Goal: Task Accomplishment & Management: Manage account settings

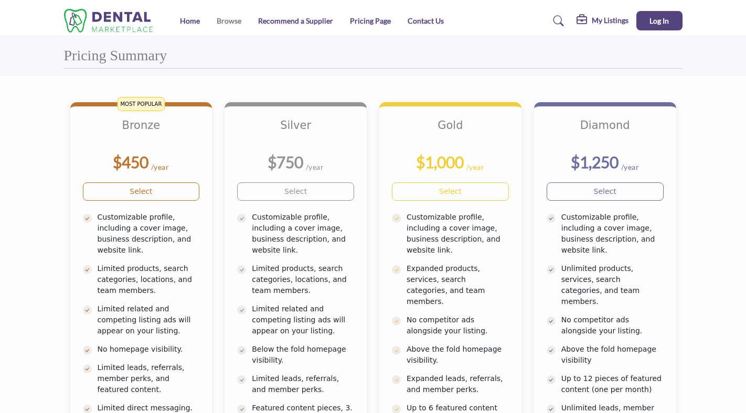
click at [235, 18] on link "Browse" at bounding box center [229, 20] width 25 height 9
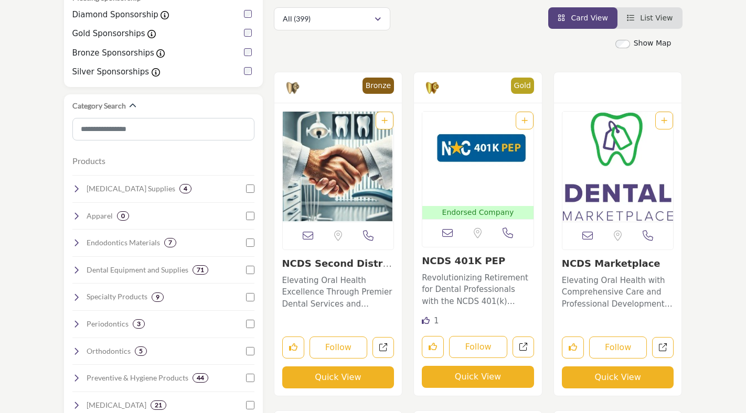
scroll to position [238, 0]
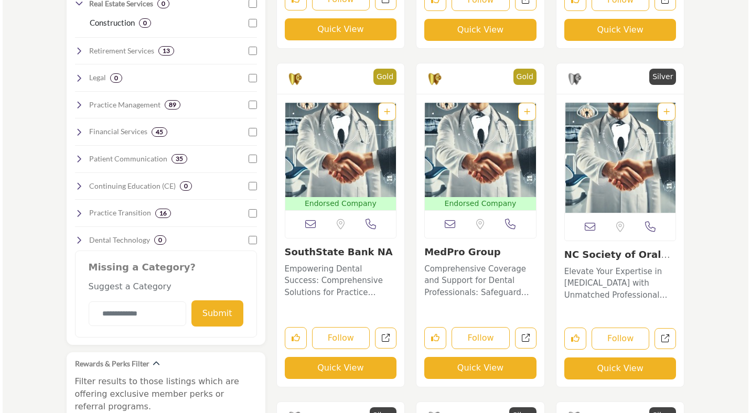
scroll to position [909, 0]
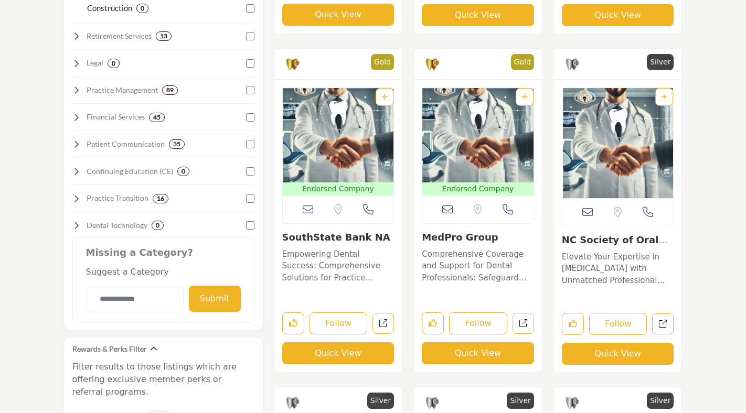
click at [461, 356] on button "Quick View" at bounding box center [478, 353] width 112 height 22
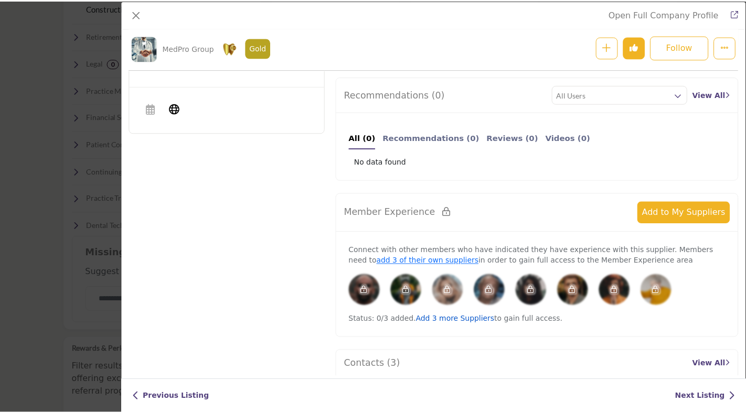
scroll to position [0, 0]
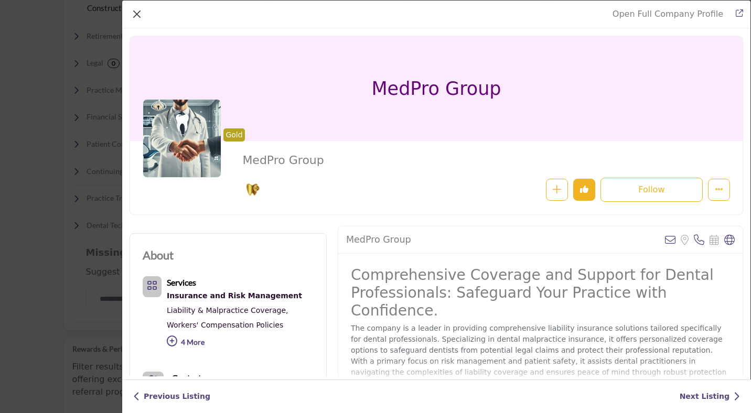
click at [136, 16] on button "Close" at bounding box center [137, 14] width 15 height 15
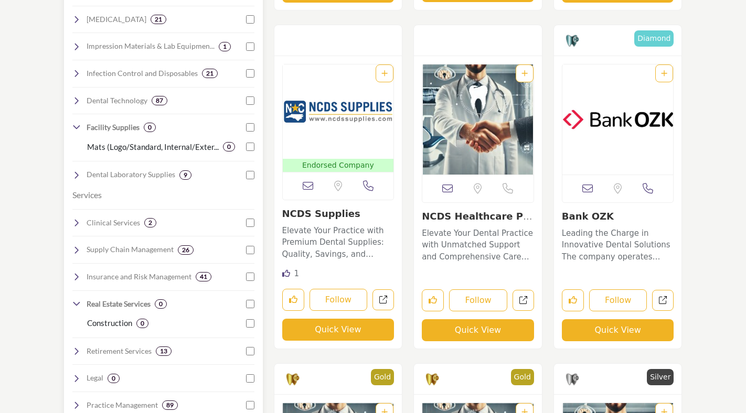
scroll to position [606, 0]
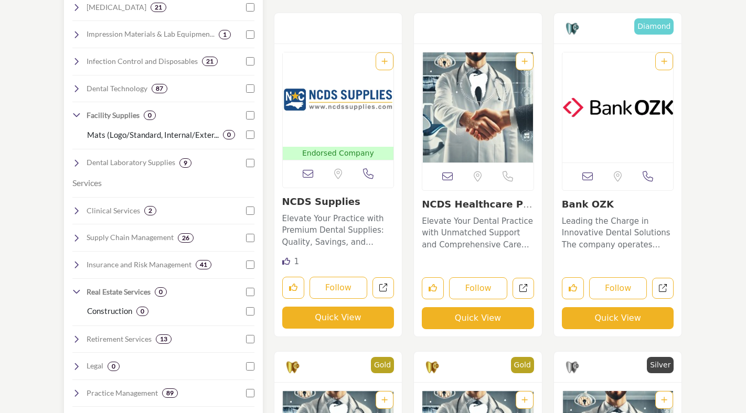
click at [165, 260] on h4 "Insurance and Risk Management" at bounding box center [139, 265] width 105 height 10
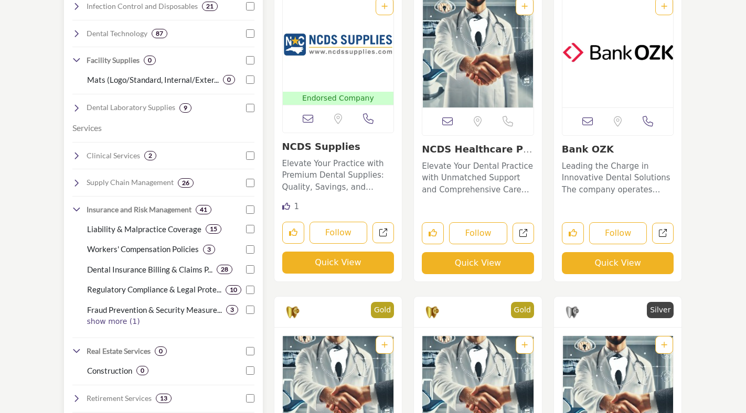
scroll to position [663, 0]
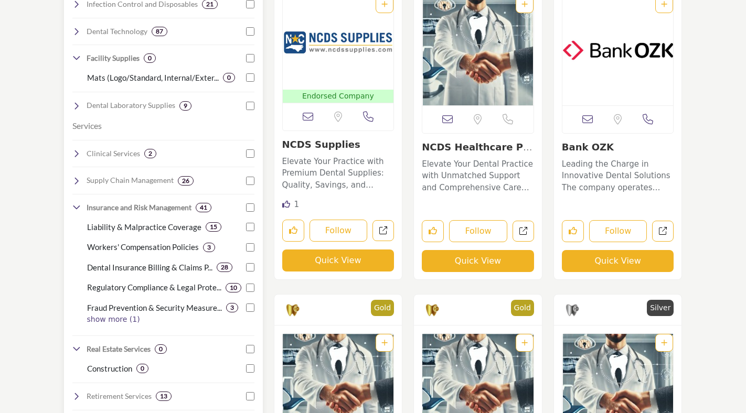
click at [151, 262] on p "Dental Insurance Billing & Claims P..." at bounding box center [149, 268] width 125 height 12
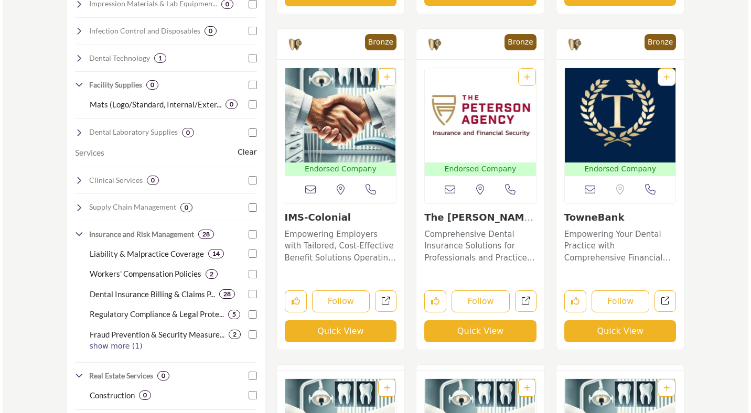
scroll to position [648, 0]
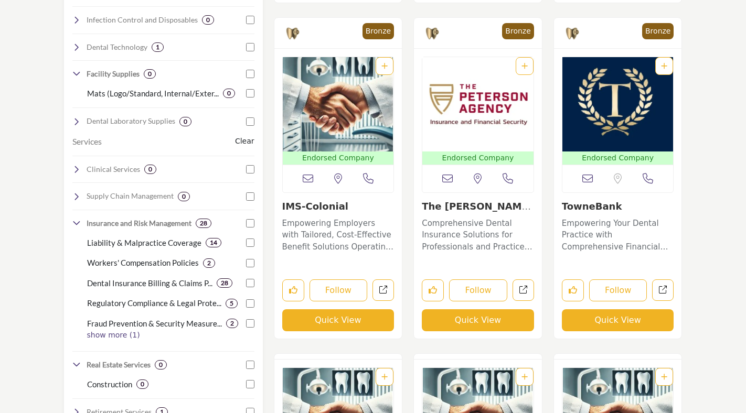
click at [335, 322] on button "Quick View" at bounding box center [338, 320] width 112 height 22
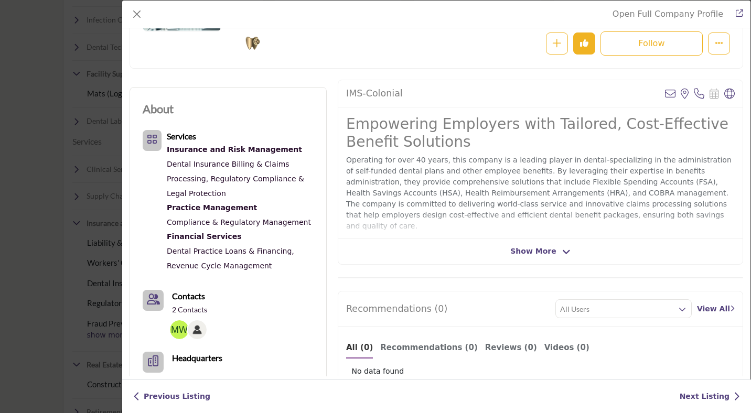
scroll to position [148, 0]
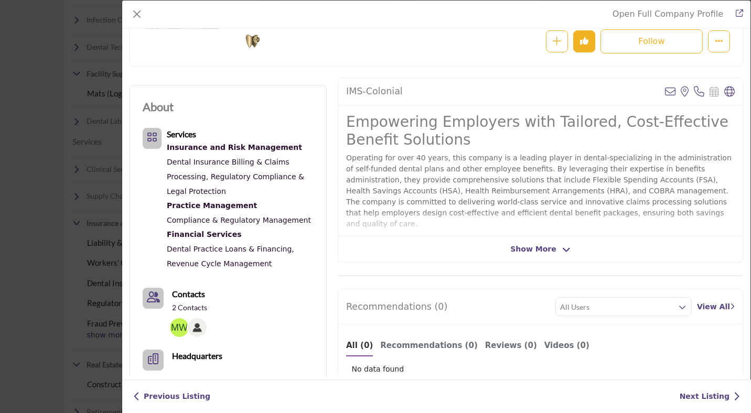
click at [186, 159] on link "Dental Insurance Billing & Claims Processing," at bounding box center [228, 169] width 123 height 23
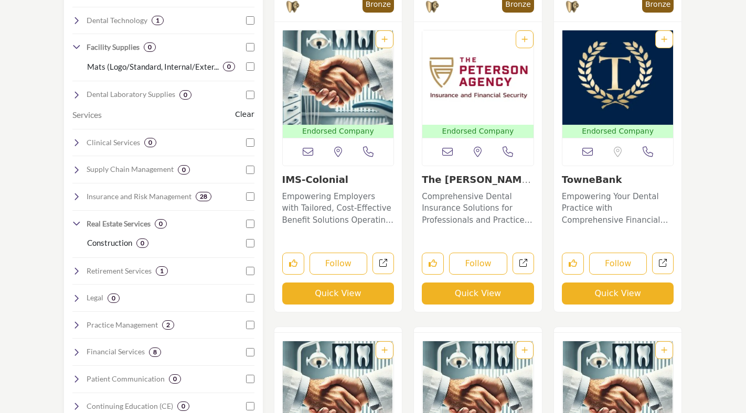
scroll to position [676, 0]
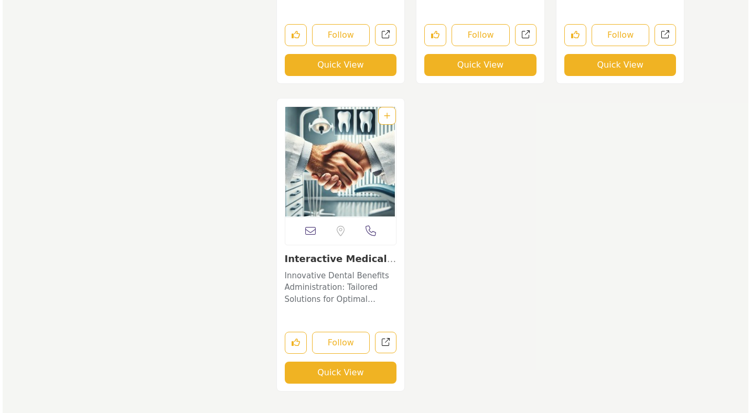
scroll to position [3096, 0]
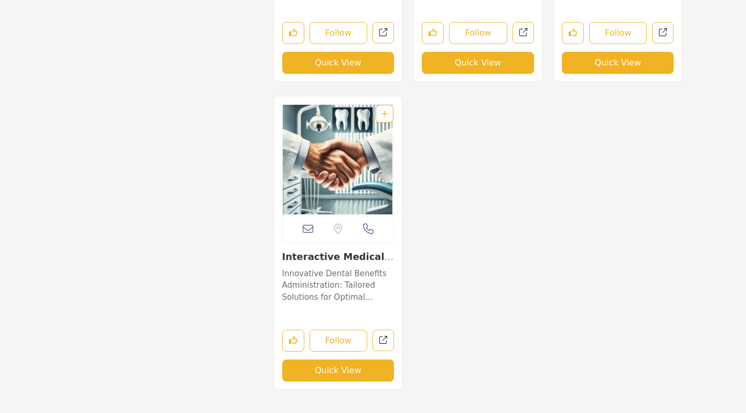
click at [365, 369] on button "Quick View" at bounding box center [338, 371] width 112 height 22
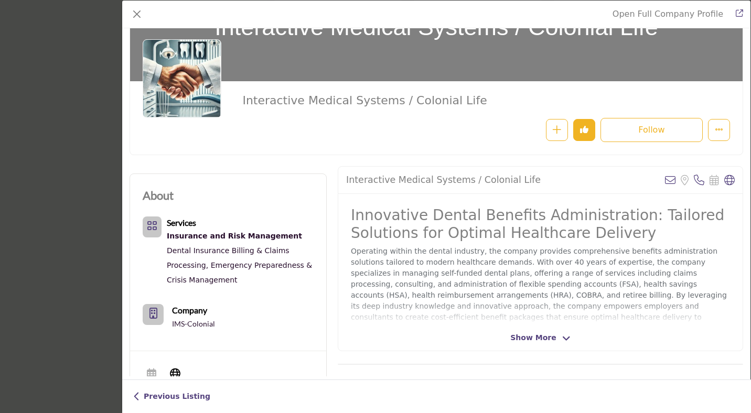
scroll to position [62, 0]
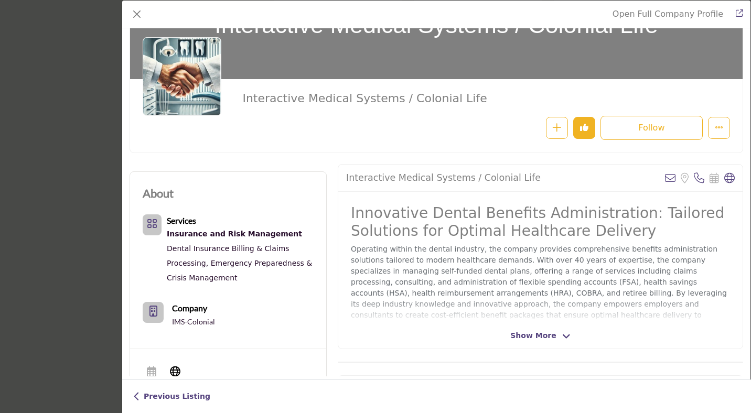
click at [523, 331] on span "Show More" at bounding box center [533, 335] width 46 height 11
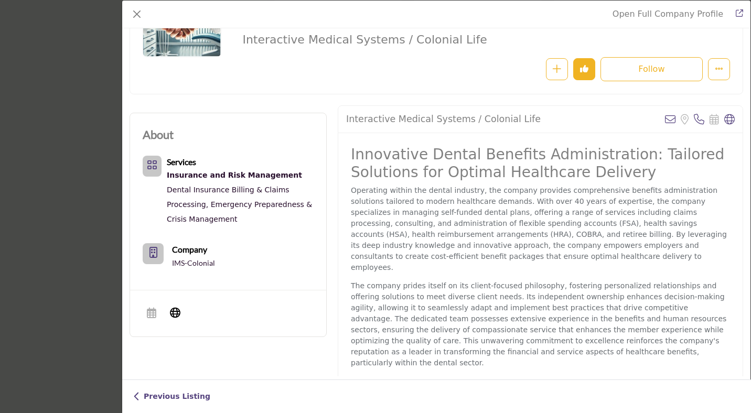
scroll to position [123, 0]
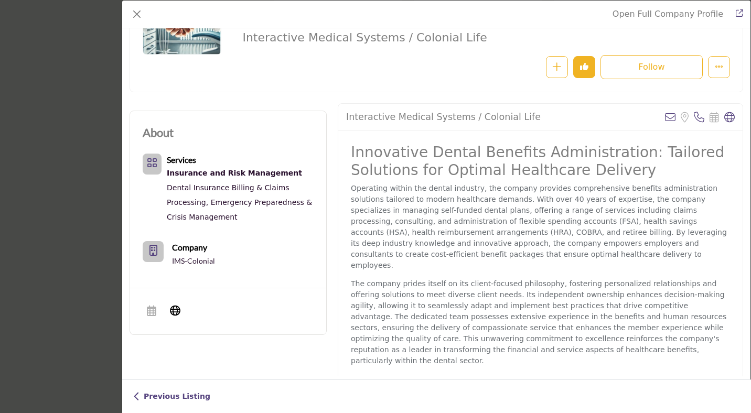
click at [203, 220] on link "Emergency Preparedness & Crisis Management" at bounding box center [239, 209] width 145 height 23
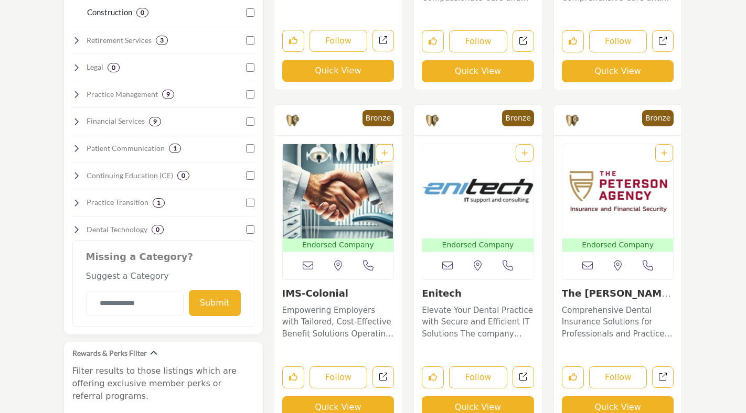
scroll to position [903, 0]
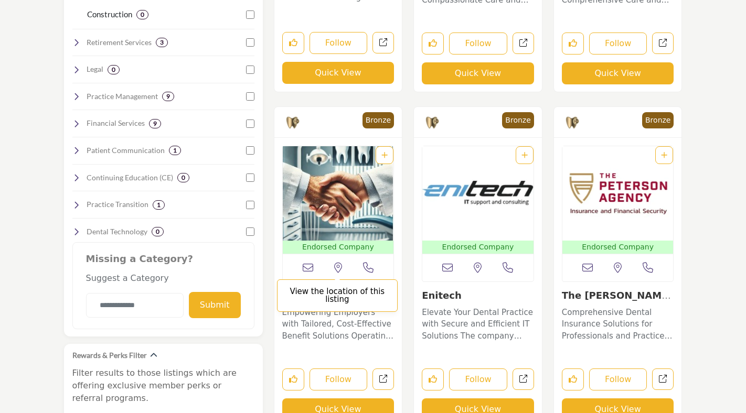
click at [340, 268] on icon at bounding box center [338, 268] width 8 height 10
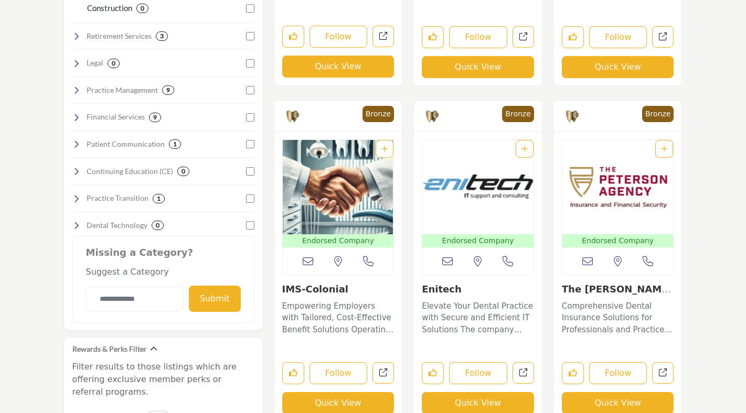
scroll to position [911, 0]
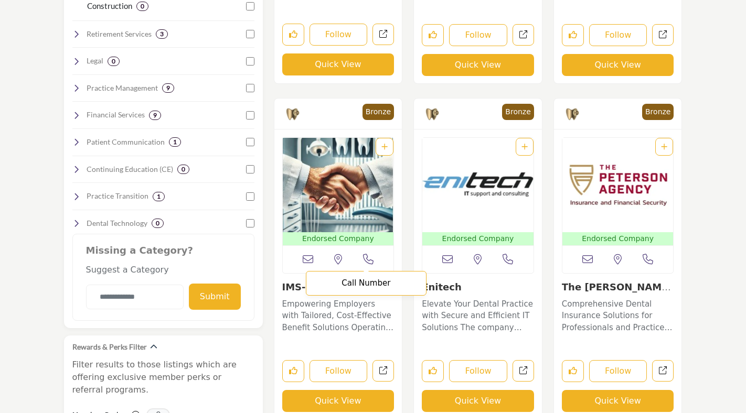
click at [367, 260] on icon at bounding box center [368, 259] width 10 height 10
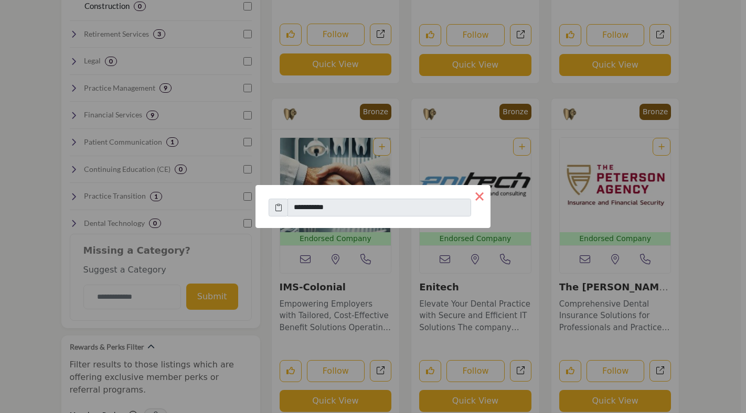
click at [480, 196] on button "×" at bounding box center [479, 196] width 22 height 22
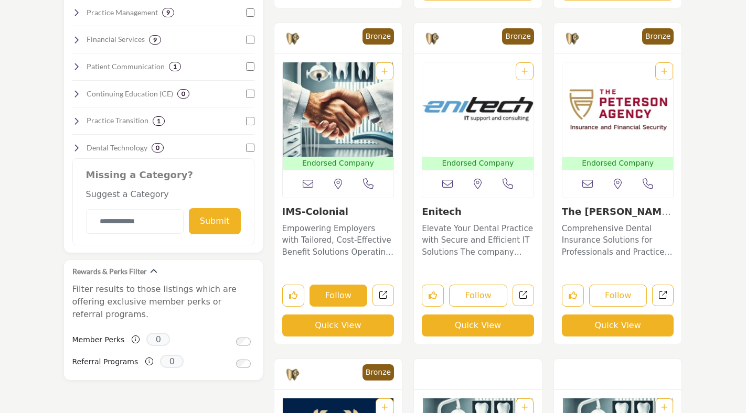
scroll to position [999, 0]
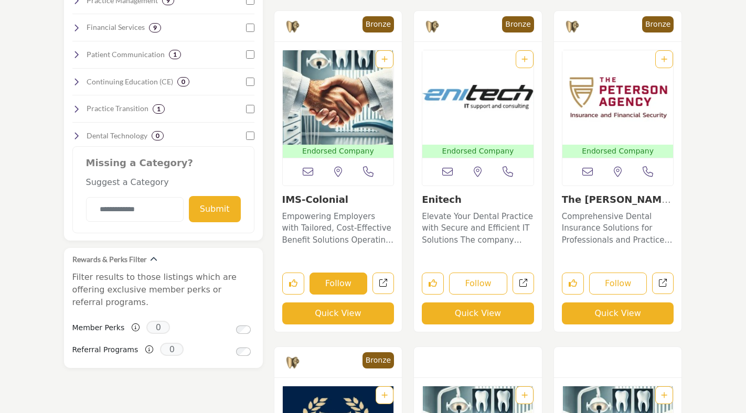
click at [332, 283] on button "Follow" at bounding box center [338, 284] width 58 height 22
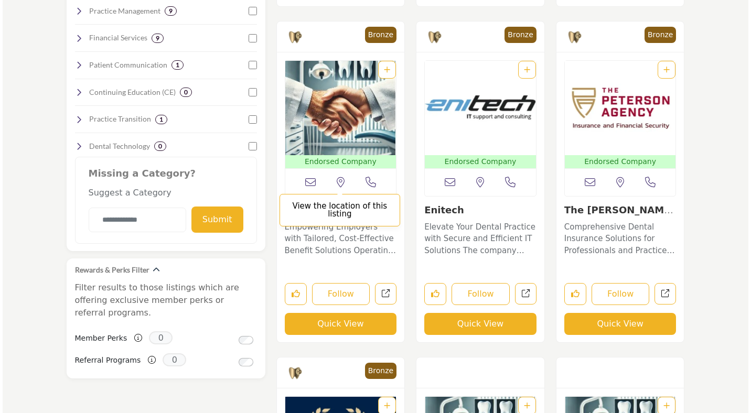
scroll to position [976, 0]
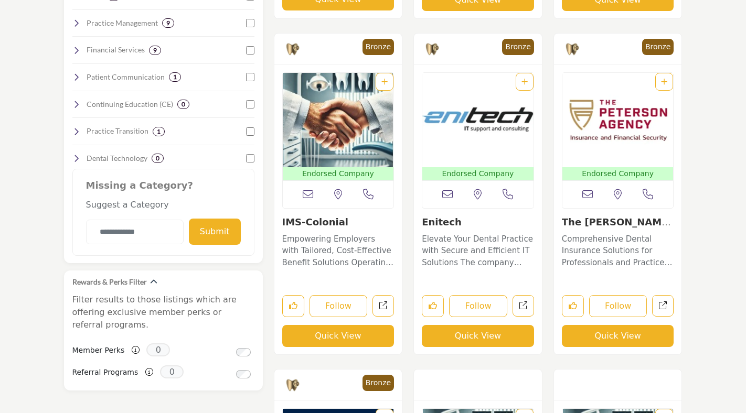
click at [384, 80] on icon "Add To List" at bounding box center [384, 81] width 6 height 7
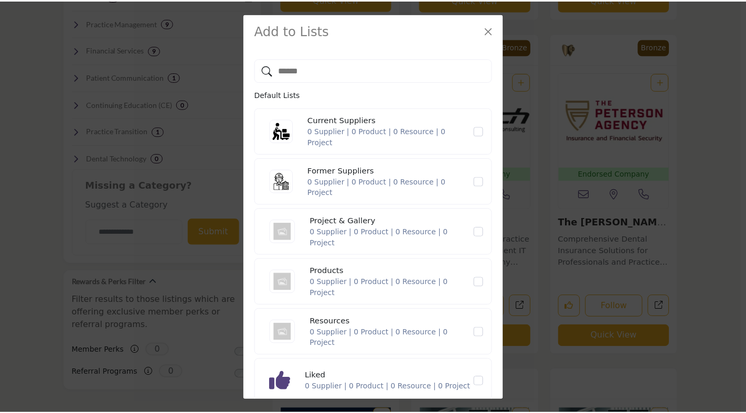
scroll to position [90, 0]
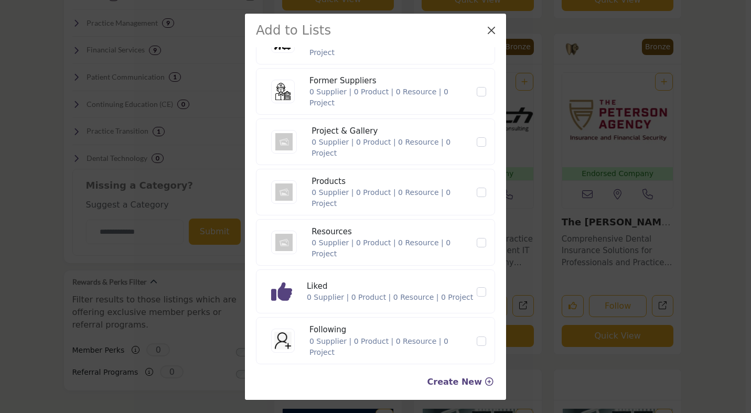
click at [491, 27] on button "Close" at bounding box center [491, 30] width 15 height 15
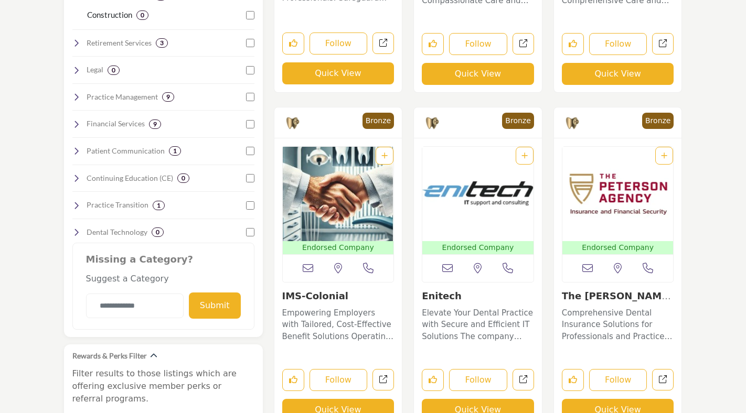
scroll to position [900, 0]
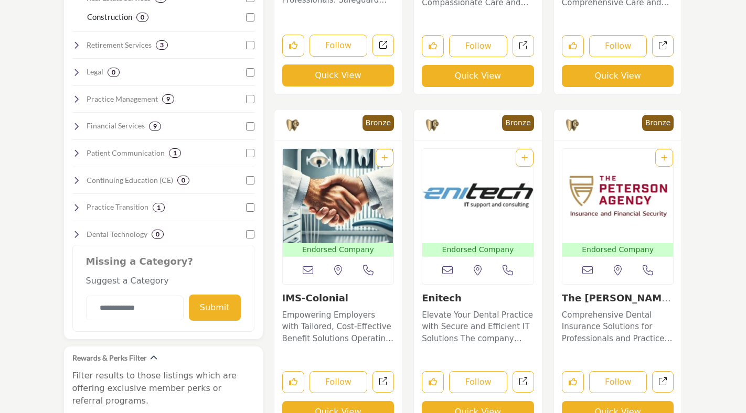
click at [329, 206] on img "Open Listing in new tab" at bounding box center [338, 196] width 111 height 94
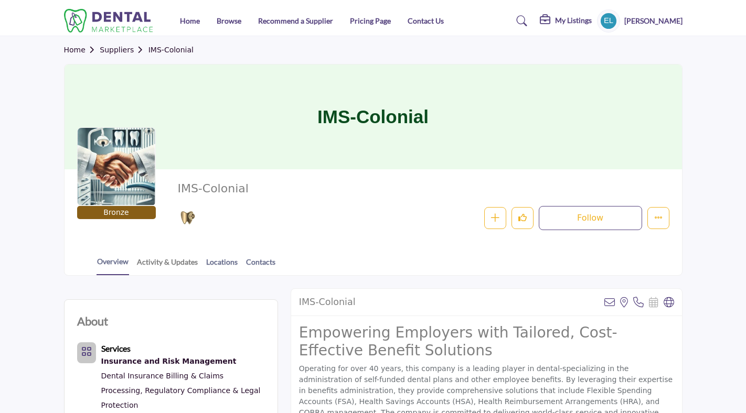
click at [163, 263] on link "Activity & Updates" at bounding box center [167, 265] width 62 height 18
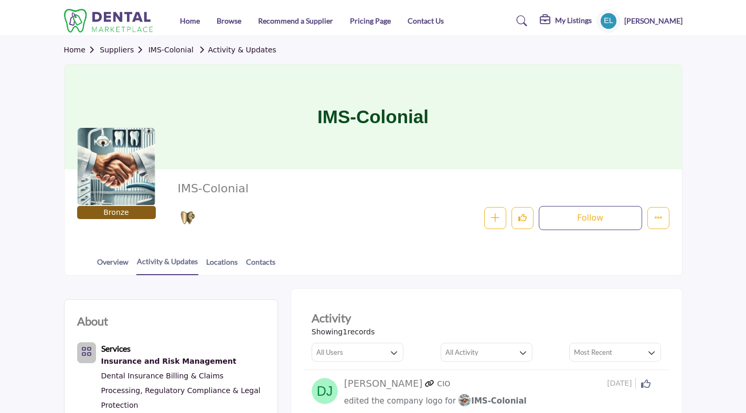
click at [658, 19] on h5 "[PERSON_NAME]" at bounding box center [653, 21] width 58 height 10
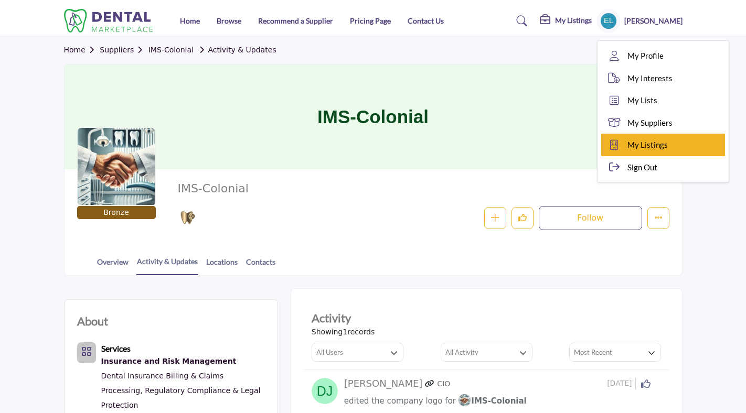
click at [645, 146] on span "My Listings" at bounding box center [647, 145] width 40 height 12
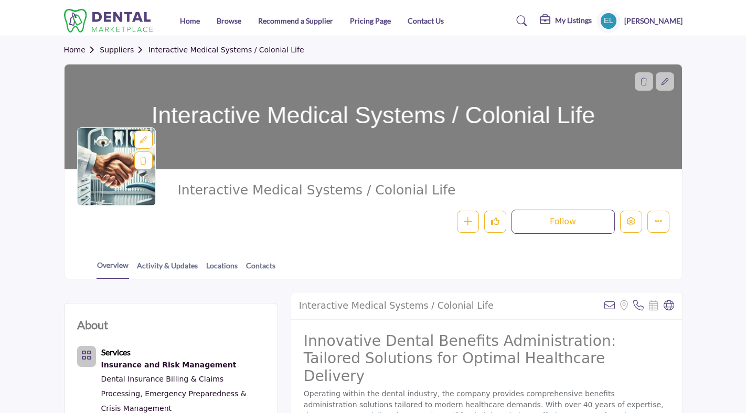
click at [667, 81] on icon at bounding box center [664, 81] width 7 height 7
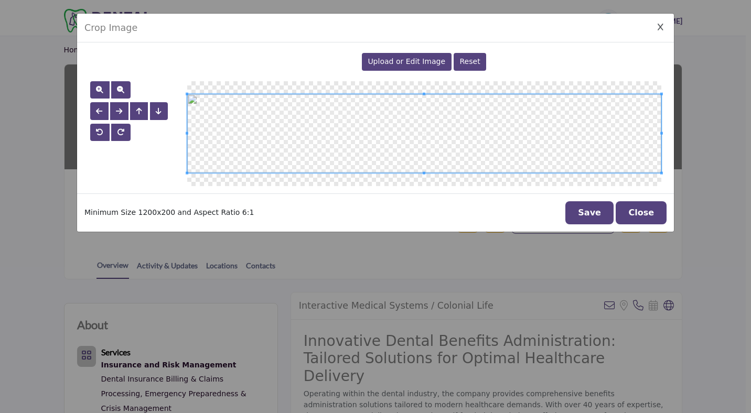
click at [634, 210] on button "Close" at bounding box center [641, 212] width 51 height 23
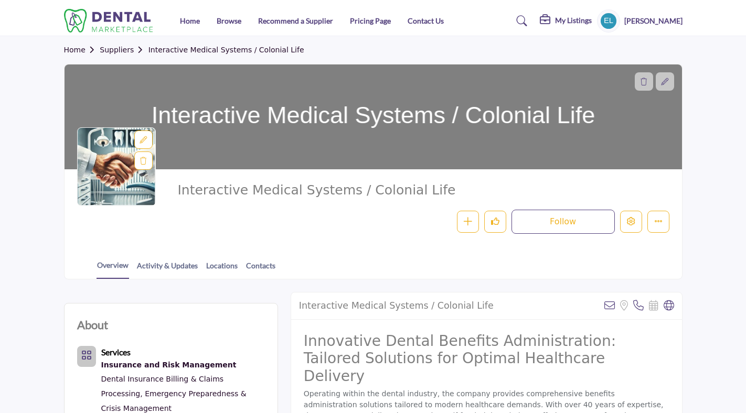
click at [146, 140] on icon at bounding box center [142, 139] width 7 height 7
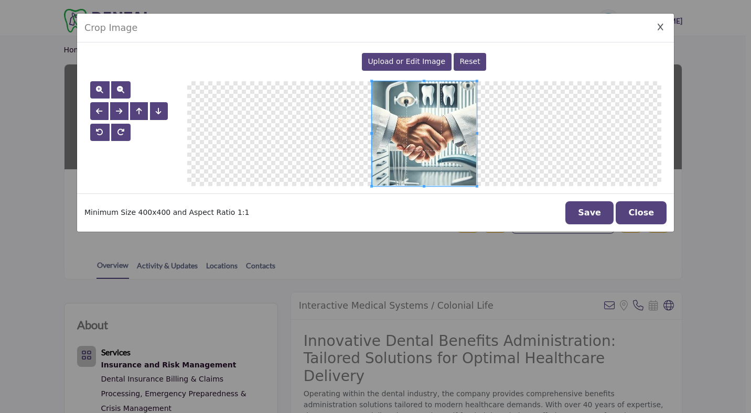
click at [426, 63] on span "Upload or Edit Image" at bounding box center [407, 61] width 78 height 8
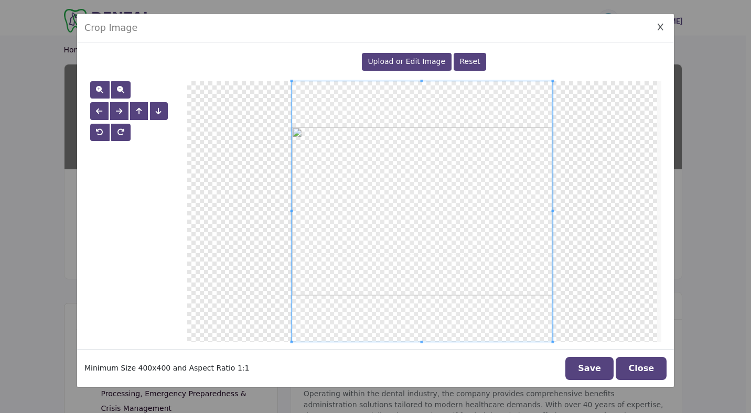
click at [593, 367] on button "Save" at bounding box center [589, 368] width 48 height 23
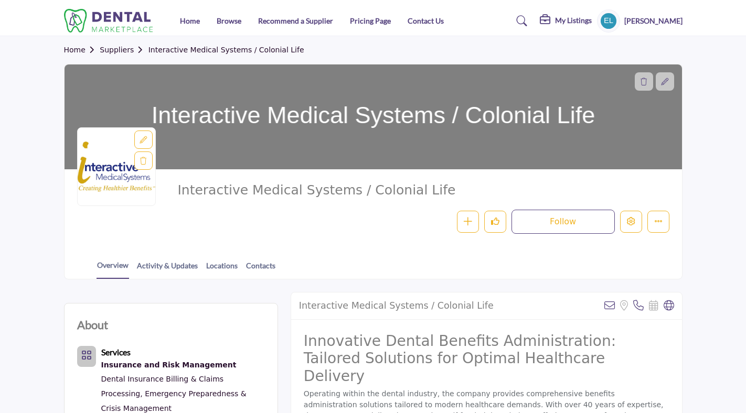
click at [662, 82] on icon at bounding box center [664, 81] width 7 height 7
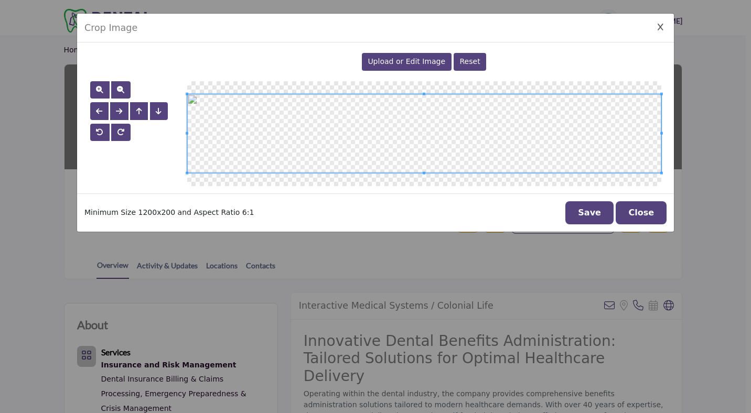
click at [391, 60] on span "Upload or Edit Image" at bounding box center [407, 61] width 78 height 8
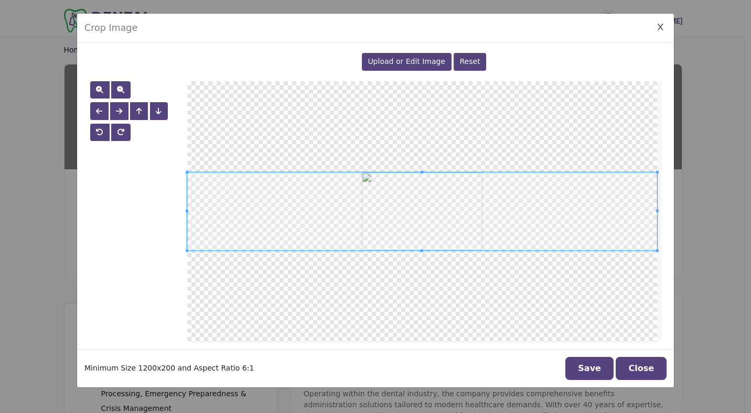
click at [502, 223] on span at bounding box center [422, 212] width 470 height 78
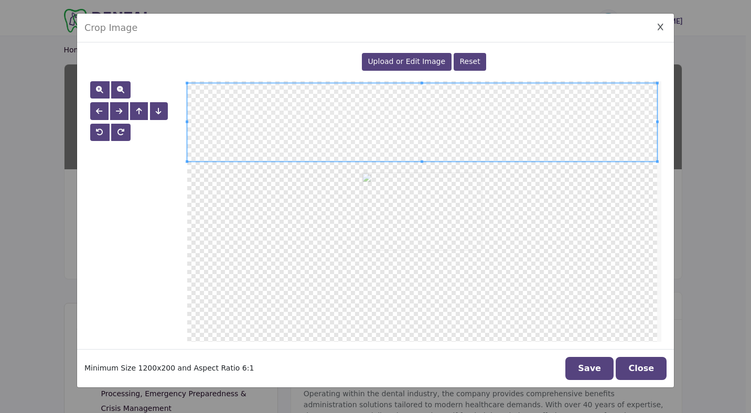
click at [439, 99] on span at bounding box center [422, 122] width 470 height 78
click at [524, 257] on div at bounding box center [422, 211] width 470 height 261
click at [600, 368] on button "Save" at bounding box center [589, 368] width 48 height 23
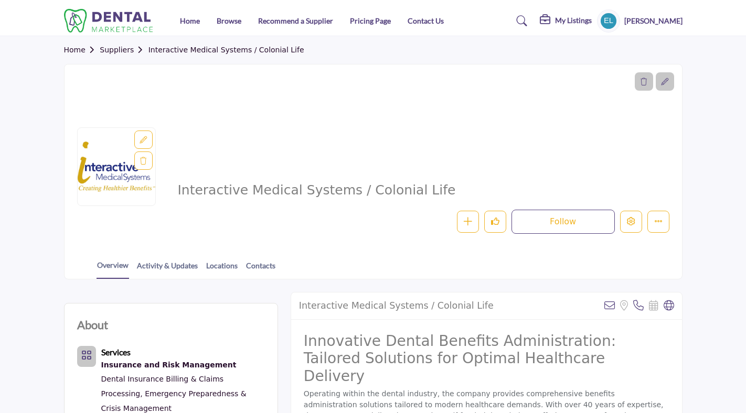
click at [663, 83] on icon at bounding box center [664, 81] width 7 height 7
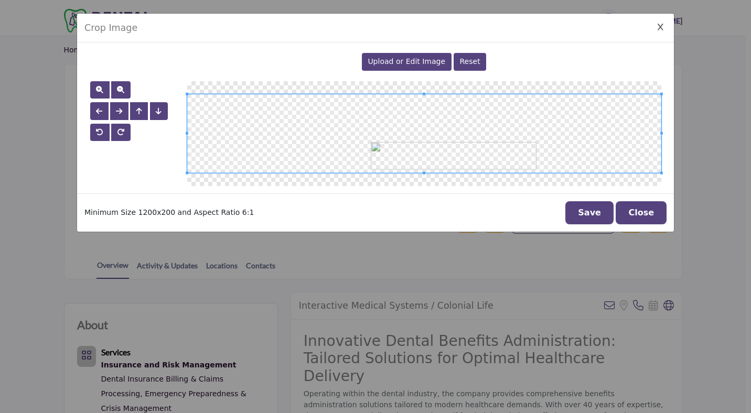
click at [470, 62] on span "Reset" at bounding box center [470, 61] width 20 height 8
click at [402, 63] on span "Upload or Edit Image" at bounding box center [407, 61] width 78 height 8
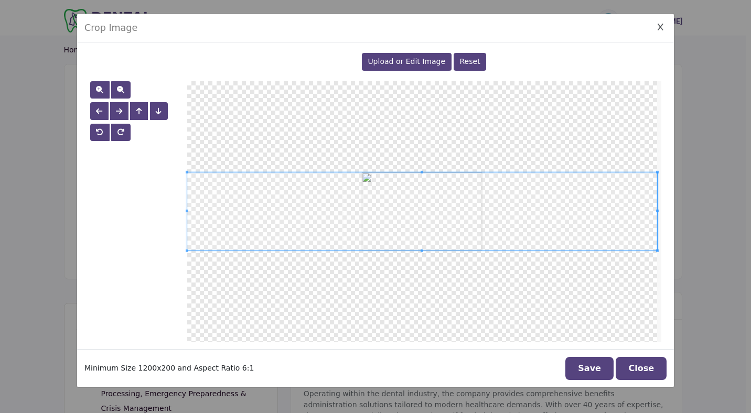
click at [600, 372] on button "Save" at bounding box center [589, 368] width 48 height 23
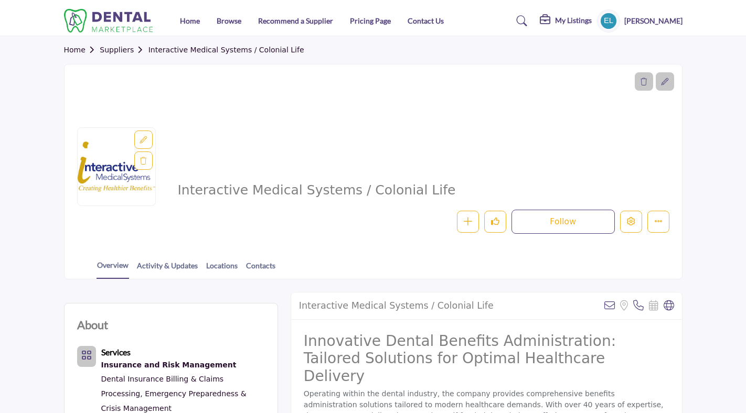
click at [272, 193] on span "Interactive Medical Systems / Colonial Life" at bounding box center [321, 190] width 288 height 17
click at [331, 190] on span "Interactive Medical Systems / Colonial Life" at bounding box center [321, 190] width 288 height 17
click at [661, 80] on icon at bounding box center [664, 81] width 7 height 7
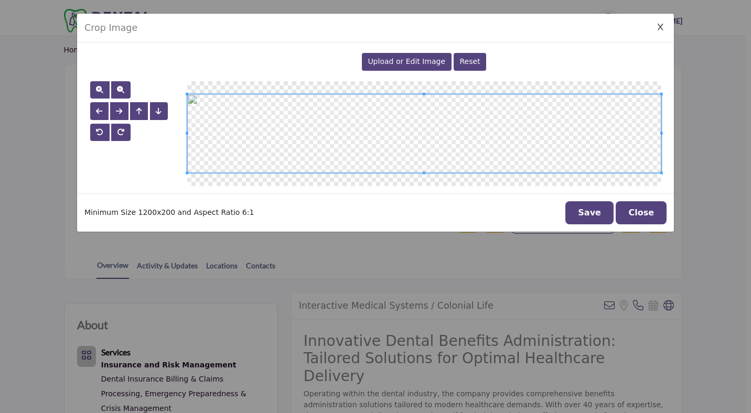
click at [524, 181] on div at bounding box center [424, 133] width 474 height 105
click at [158, 112] on span "button" at bounding box center [159, 111] width 6 height 7
click at [142, 109] on button "button" at bounding box center [139, 111] width 18 height 18
click at [640, 157] on span at bounding box center [641, 134] width 3 height 76
click at [120, 94] on span "button" at bounding box center [120, 89] width 7 height 8
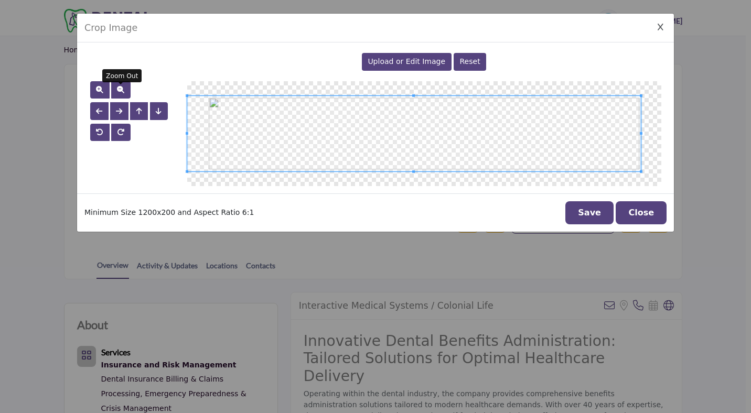
click at [120, 94] on span "button" at bounding box center [120, 89] width 7 height 8
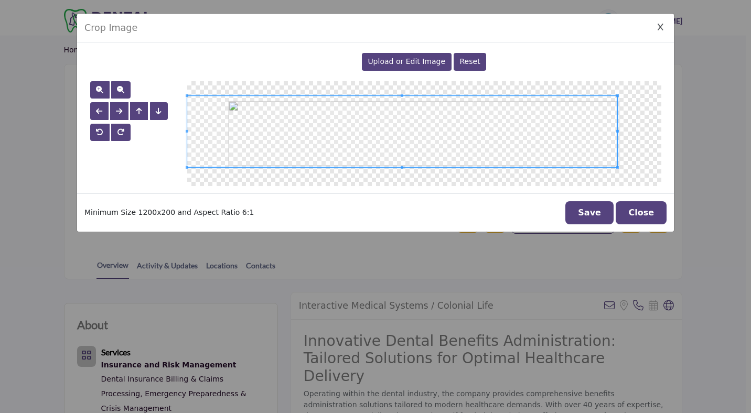
click at [617, 197] on div "Crop Image Upload or Edit Image Reset" at bounding box center [376, 122] width 598 height 219
click at [633, 212] on button "Close" at bounding box center [641, 212] width 51 height 23
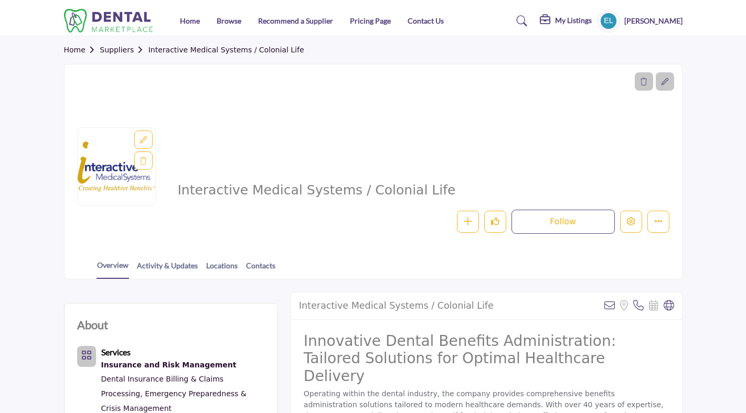
click at [386, 191] on span "Interactive Medical Systems / Colonial Life" at bounding box center [321, 190] width 288 height 17
click at [145, 141] on icon at bounding box center [142, 139] width 7 height 7
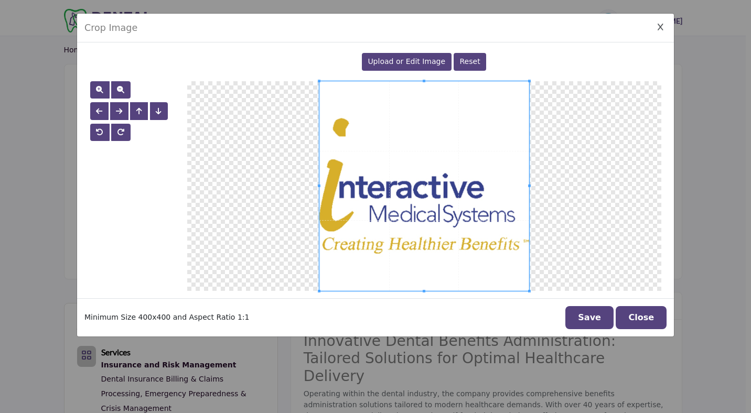
click at [658, 26] on icon "Close Image Upload Modal" at bounding box center [661, 27] width 6 height 7
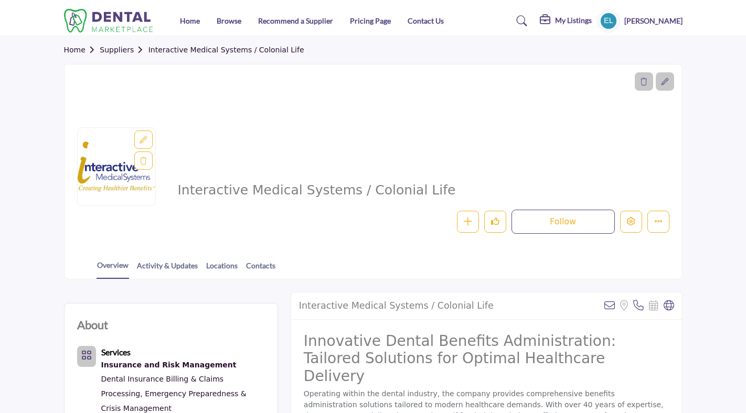
click at [336, 194] on span "Interactive Medical Systems / Colonial Life" at bounding box center [321, 190] width 288 height 17
click at [611, 144] on div at bounding box center [373, 117] width 617 height 105
click at [420, 192] on span "Interactive Medical Systems / Colonial Life" at bounding box center [321, 190] width 288 height 17
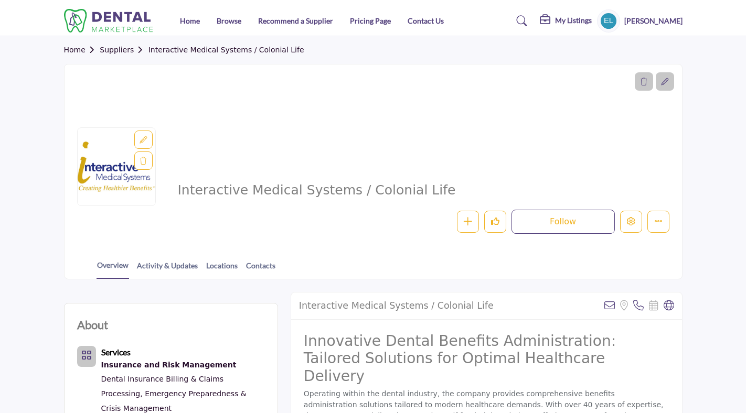
click at [572, 20] on h5 "My Listings" at bounding box center [573, 20] width 37 height 9
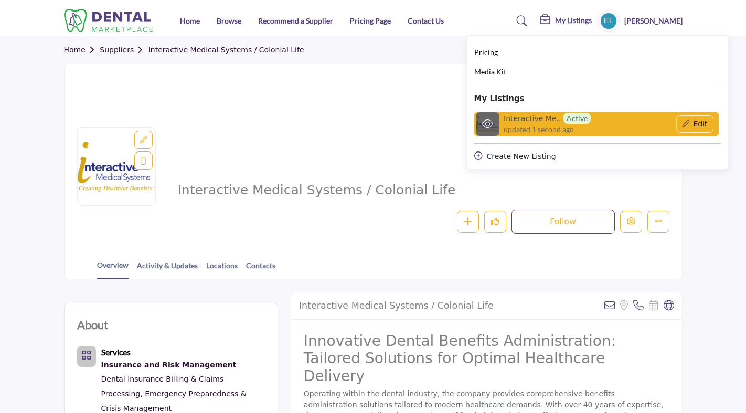
click at [519, 113] on h6 "Interactive Me... Active" at bounding box center [546, 118] width 87 height 11
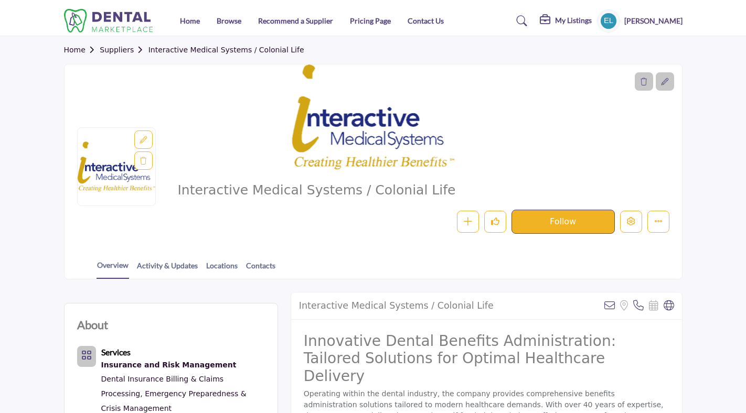
click at [563, 220] on button "Follow" at bounding box center [562, 222] width 103 height 24
click at [492, 223] on icon "Like" at bounding box center [495, 221] width 8 height 8
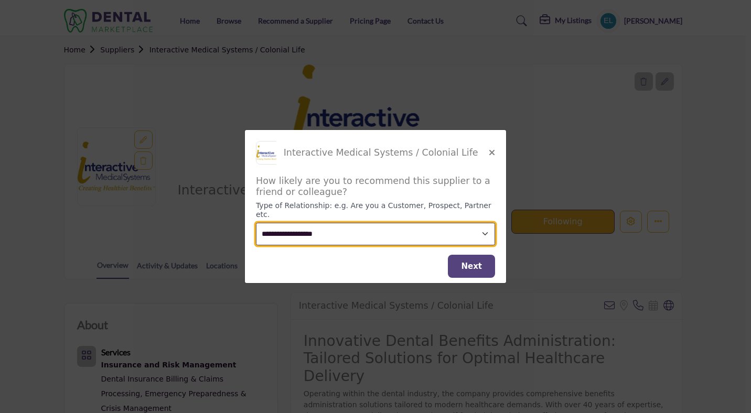
select select "*****"
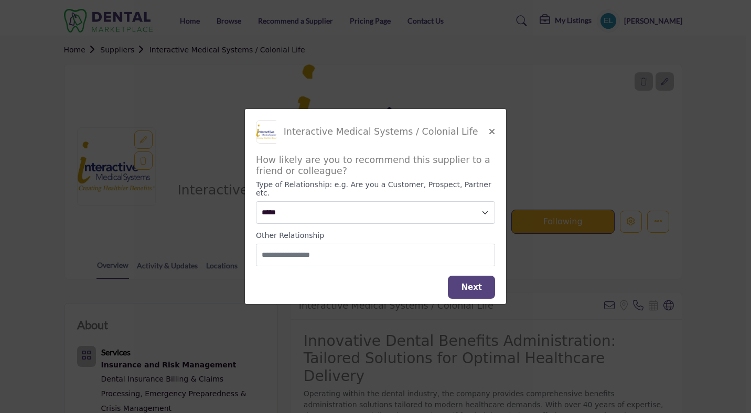
click at [490, 134] on icon "Close" at bounding box center [492, 131] width 6 height 8
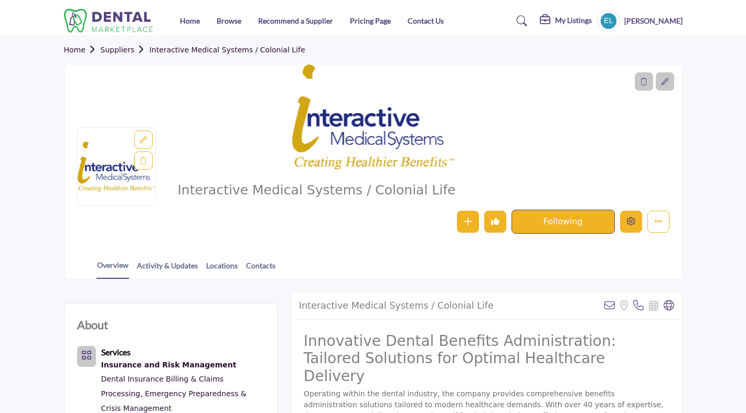
click at [627, 221] on icon "Edit company" at bounding box center [631, 221] width 8 height 8
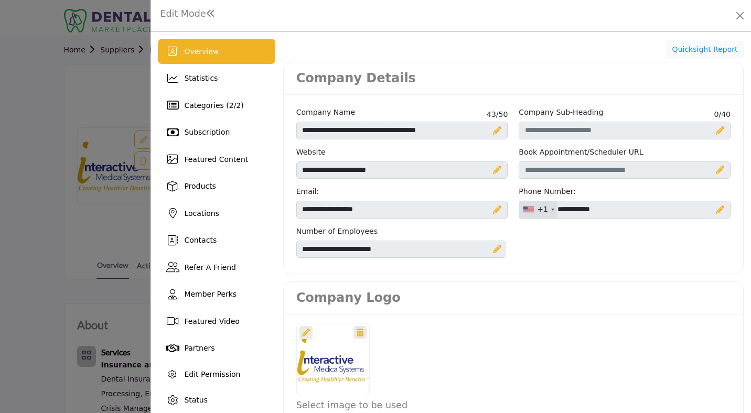
click at [493, 251] on icon at bounding box center [497, 249] width 8 height 8
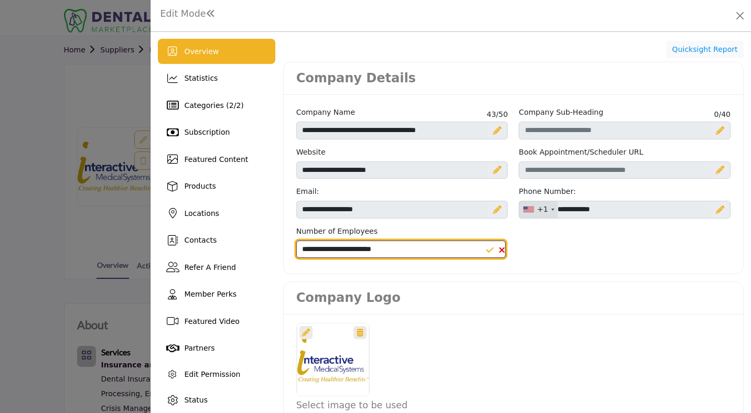
select select "*****"
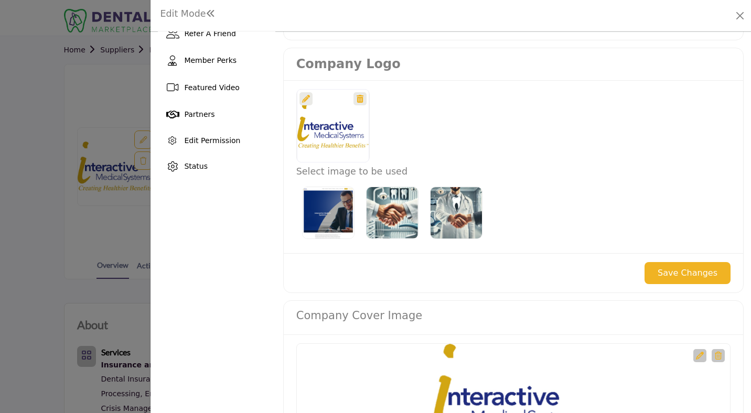
scroll to position [236, 0]
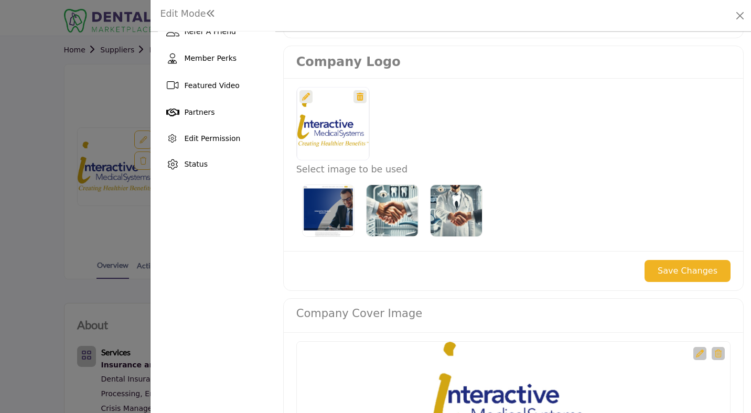
click at [661, 269] on button "Save Changes" at bounding box center [687, 271] width 86 height 22
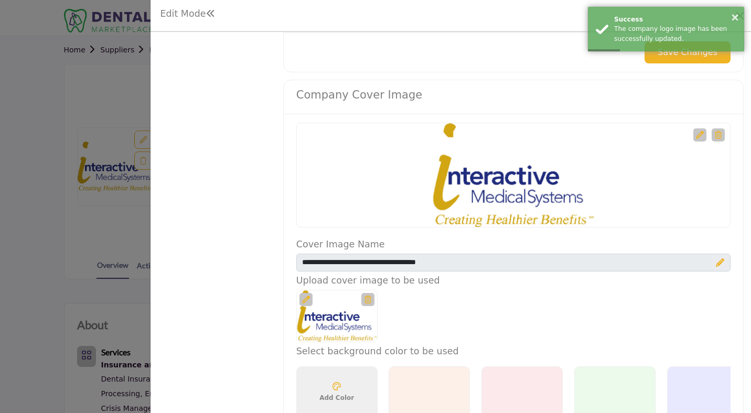
scroll to position [474, 0]
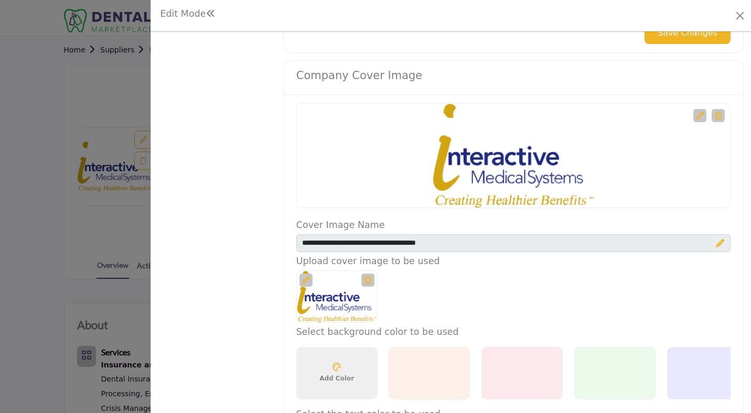
click at [711, 242] on div at bounding box center [720, 243] width 18 height 17
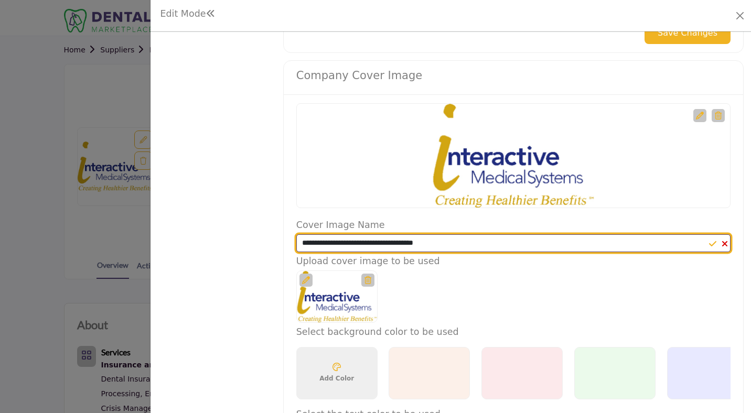
click at [481, 246] on input "**********" at bounding box center [513, 243] width 434 height 18
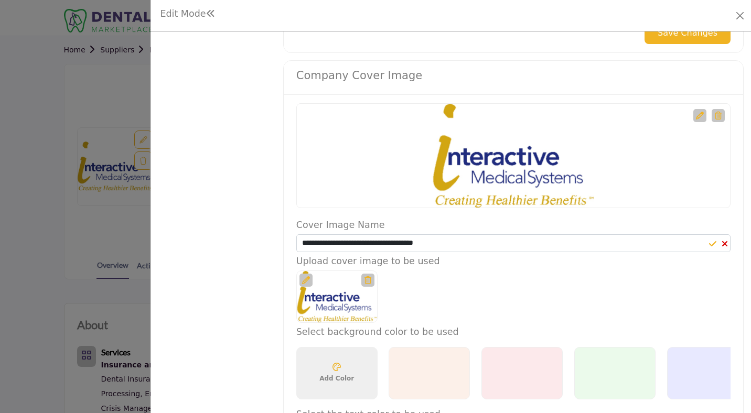
click at [722, 242] on icon at bounding box center [725, 244] width 6 height 8
type input "**********"
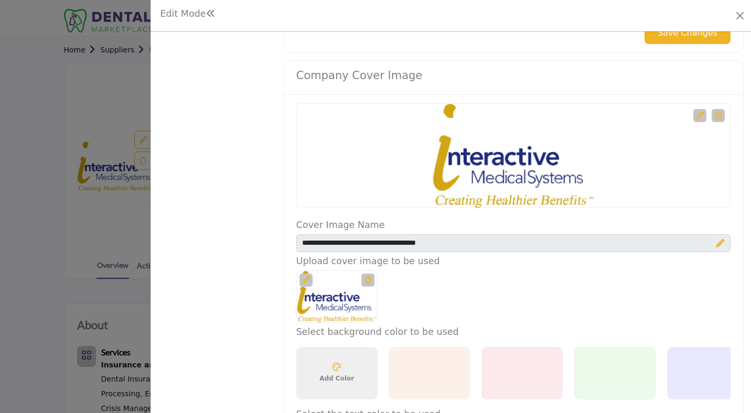
click at [716, 242] on icon at bounding box center [720, 243] width 8 height 8
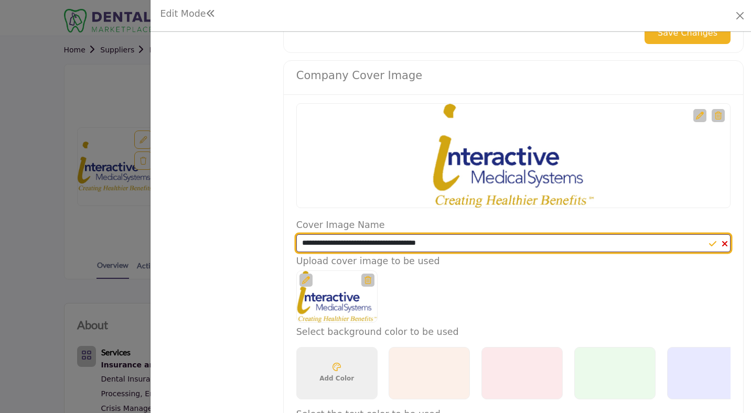
click at [489, 240] on input "**********" at bounding box center [513, 243] width 434 height 18
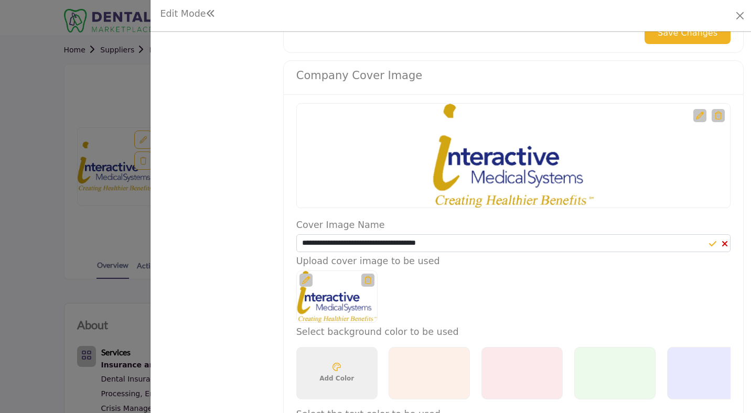
click at [722, 243] on icon at bounding box center [725, 244] width 6 height 8
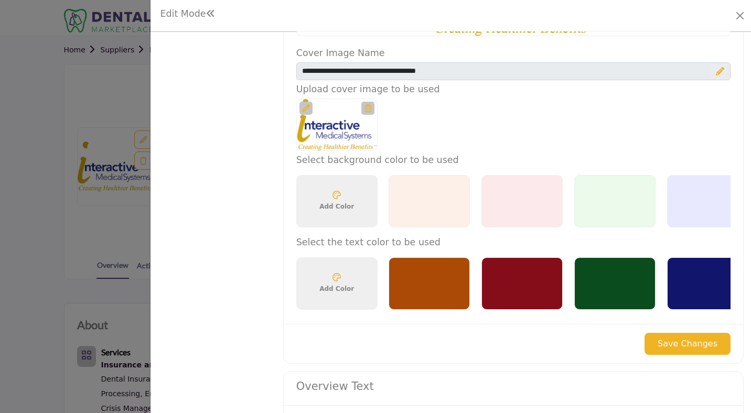
scroll to position [625, 0]
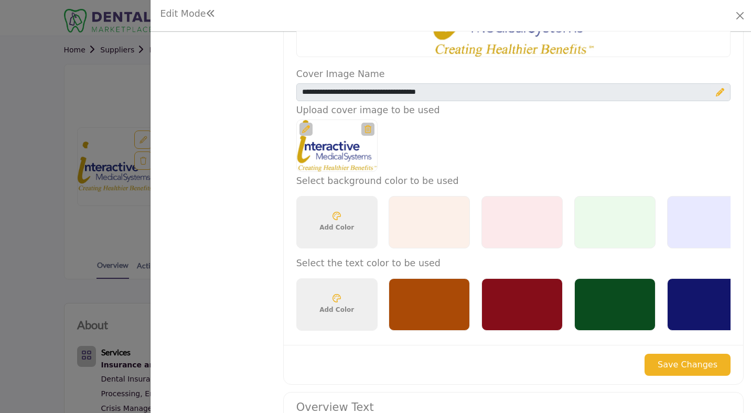
click at [698, 311] on div at bounding box center [707, 304] width 81 height 52
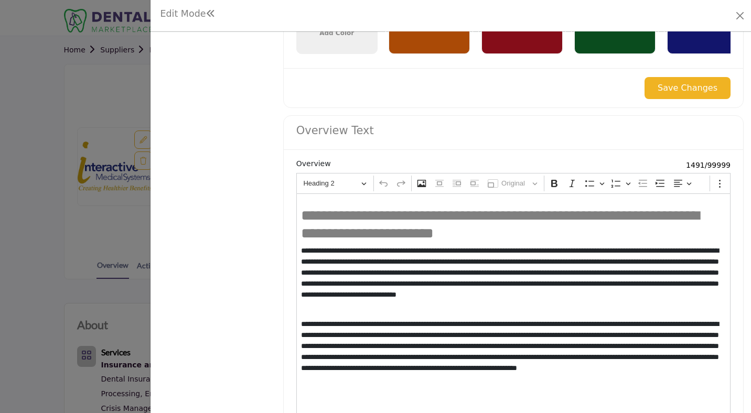
scroll to position [887, 0]
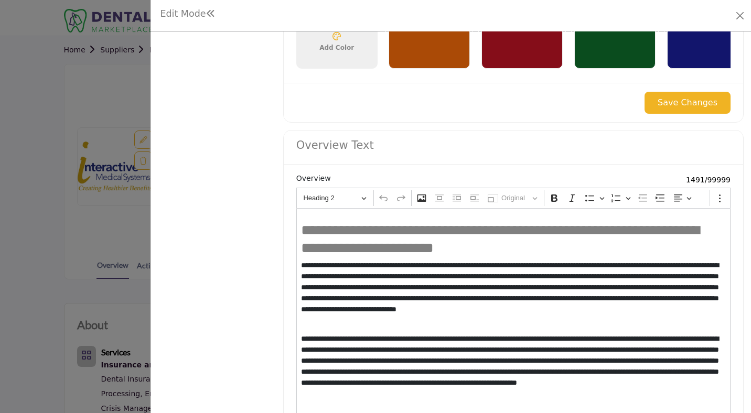
click at [672, 105] on button "Save Changes" at bounding box center [687, 103] width 86 height 22
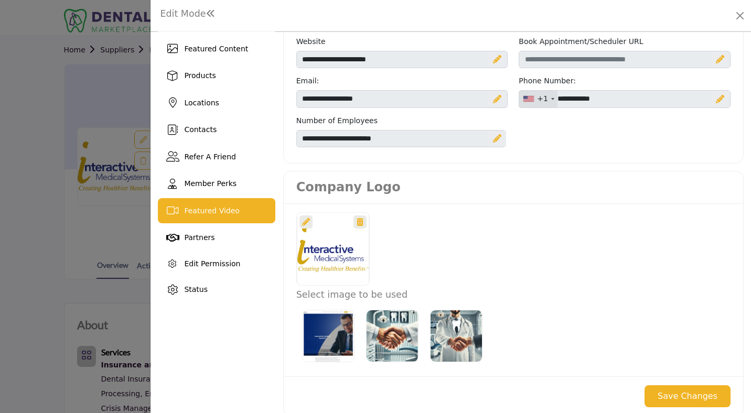
scroll to position [123, 0]
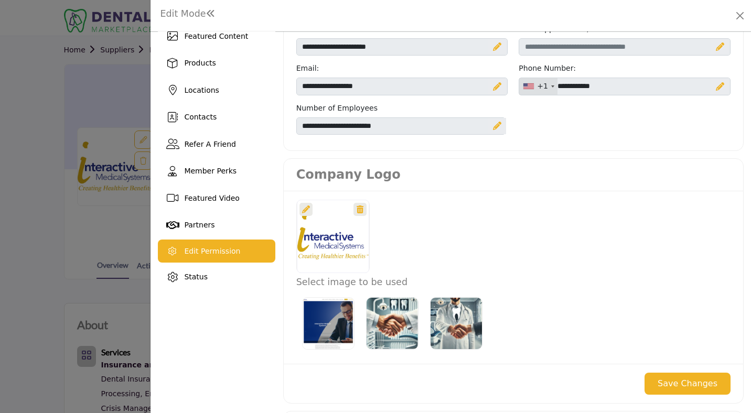
click at [206, 250] on span "Edit Permission" at bounding box center [212, 251] width 56 height 8
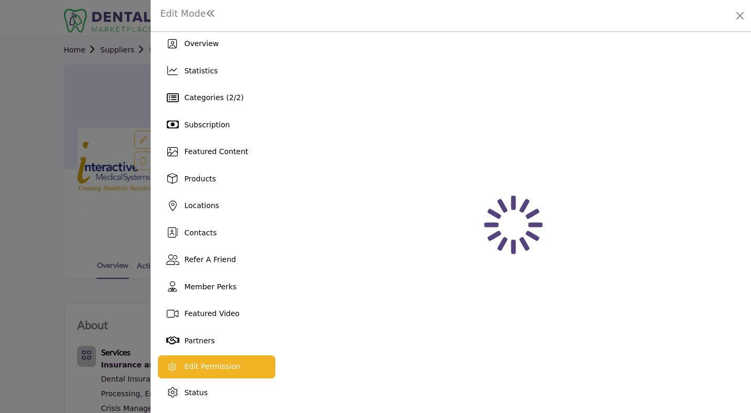
scroll to position [8, 0]
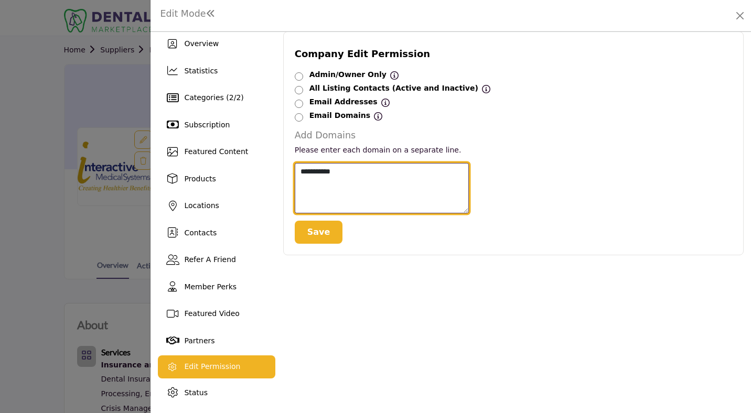
click at [299, 169] on textarea "**********" at bounding box center [382, 188] width 174 height 51
type textarea "**********"
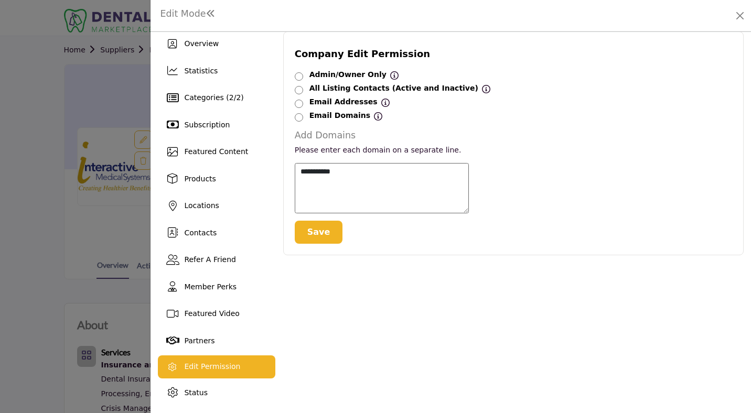
click at [317, 230] on button "Save" at bounding box center [319, 232] width 48 height 23
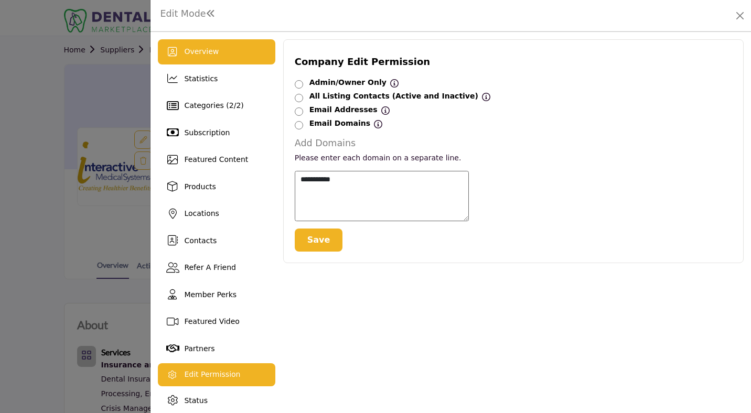
click at [202, 49] on span "Overview" at bounding box center [201, 51] width 35 height 8
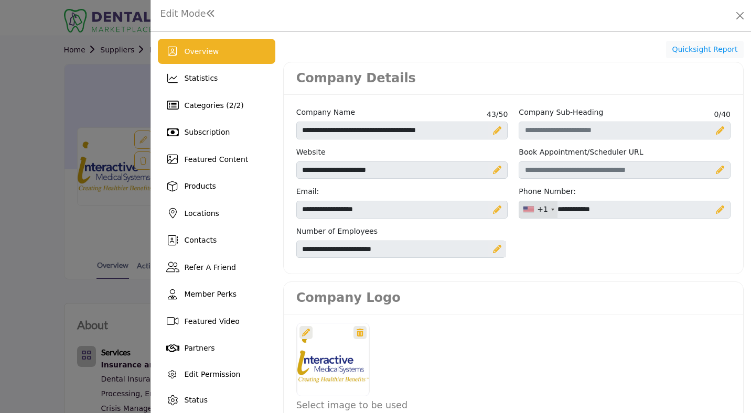
click at [194, 12] on h1 "Edit Mode" at bounding box center [187, 13] width 55 height 11
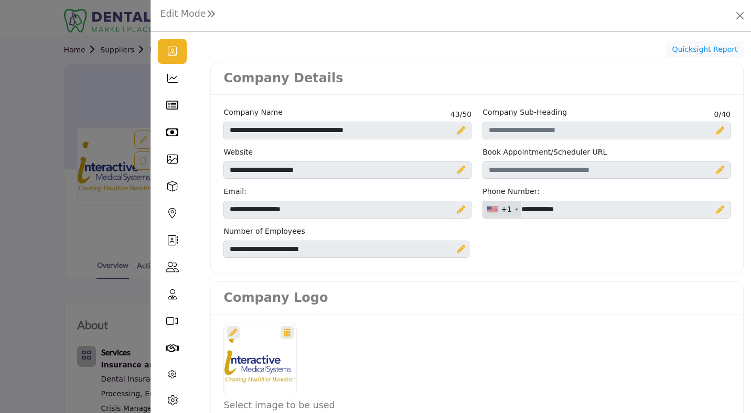
click at [173, 53] on icon at bounding box center [172, 51] width 9 height 10
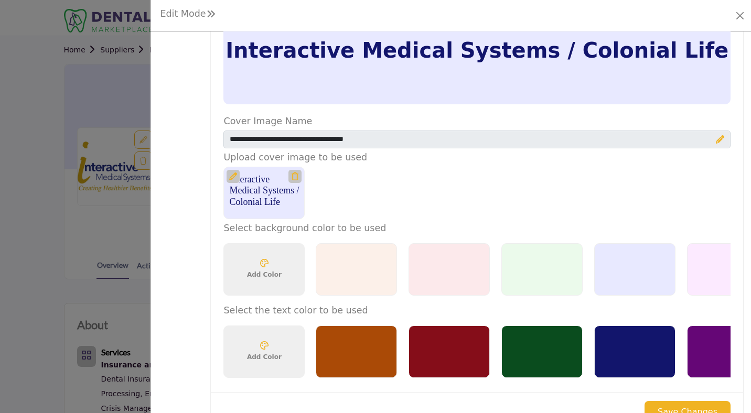
scroll to position [570, 0]
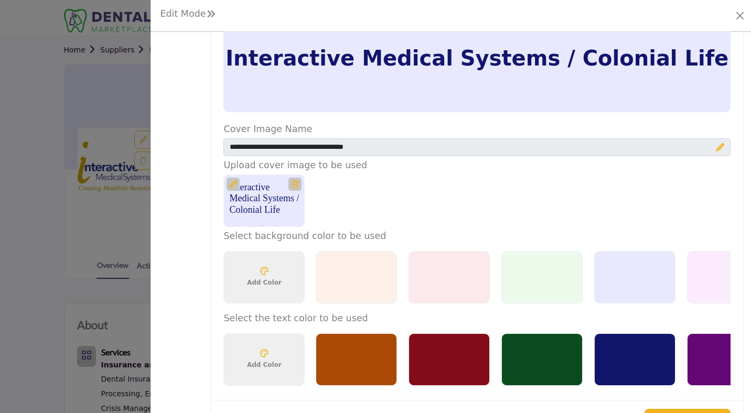
click at [232, 181] on icon at bounding box center [233, 184] width 8 height 8
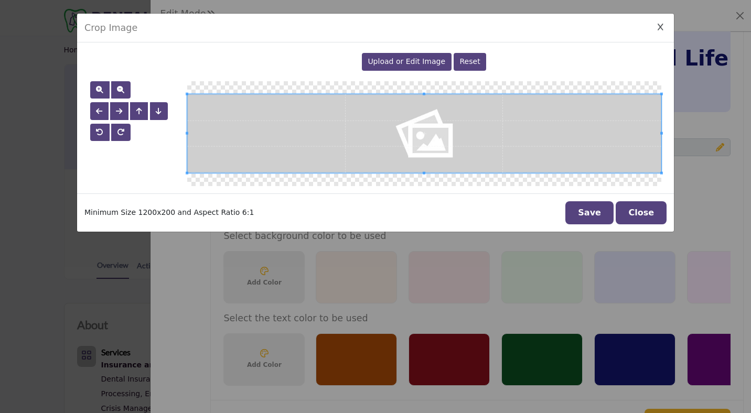
click at [436, 62] on span "Upload or Edit Image" at bounding box center [407, 61] width 78 height 8
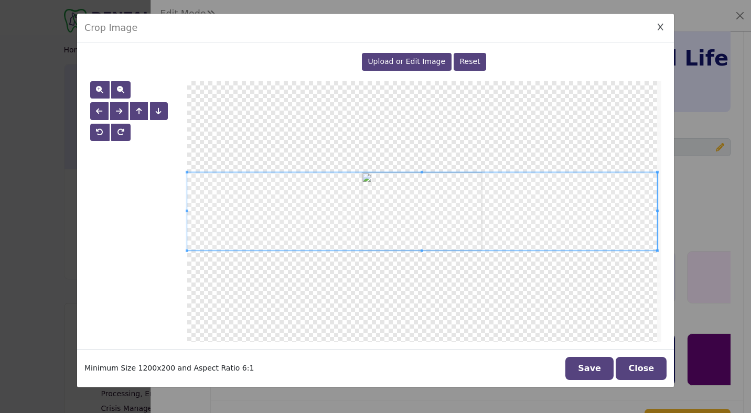
click at [600, 366] on button "Save" at bounding box center [589, 368] width 48 height 23
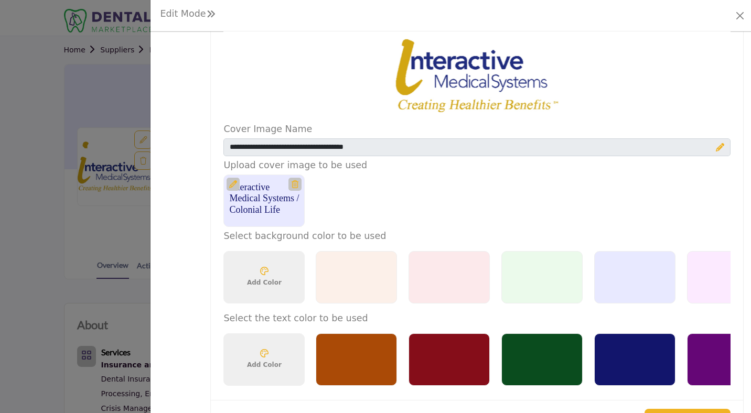
scroll to position [568, 0]
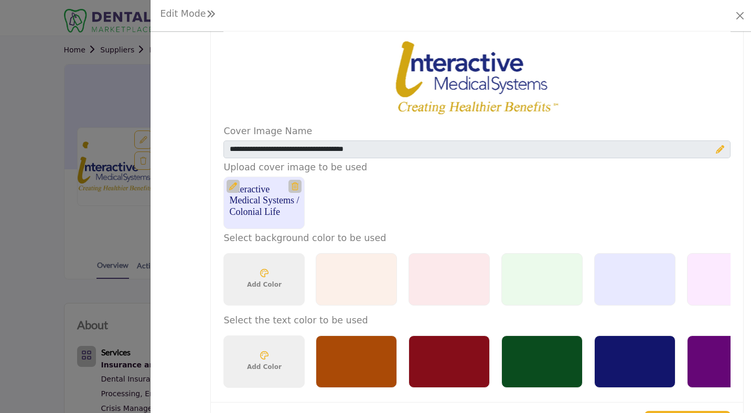
click at [235, 186] on icon at bounding box center [233, 186] width 8 height 8
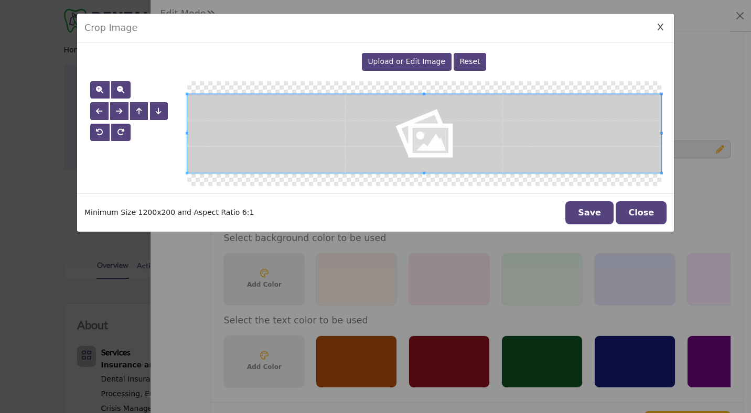
click at [430, 61] on span "Upload or Edit Image" at bounding box center [407, 61] width 78 height 8
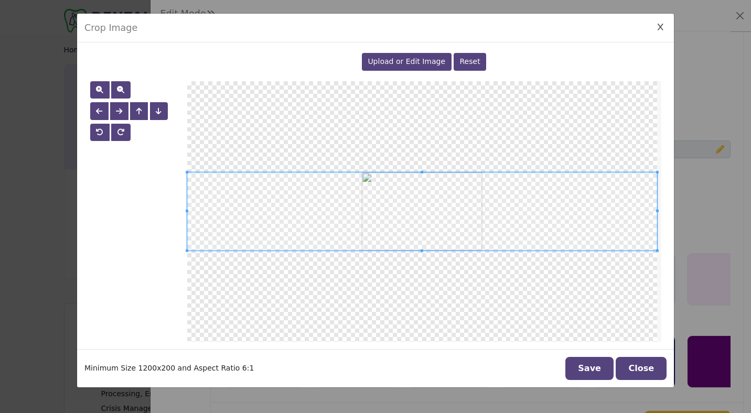
click at [600, 366] on button "Save" at bounding box center [589, 368] width 48 height 23
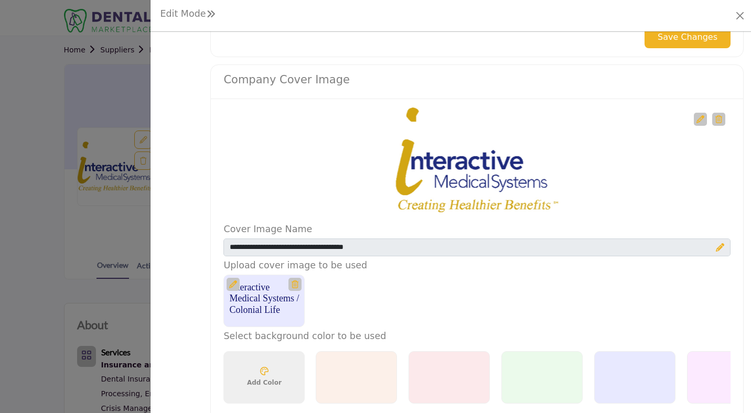
scroll to position [383, 0]
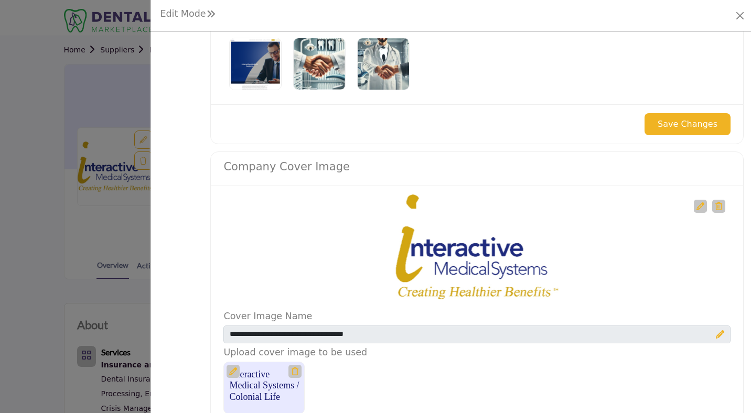
click at [680, 124] on button "Save Changes" at bounding box center [687, 124] width 86 height 22
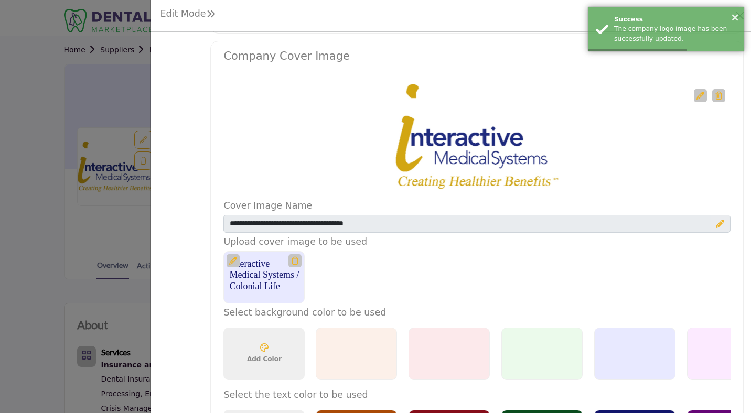
scroll to position [496, 0]
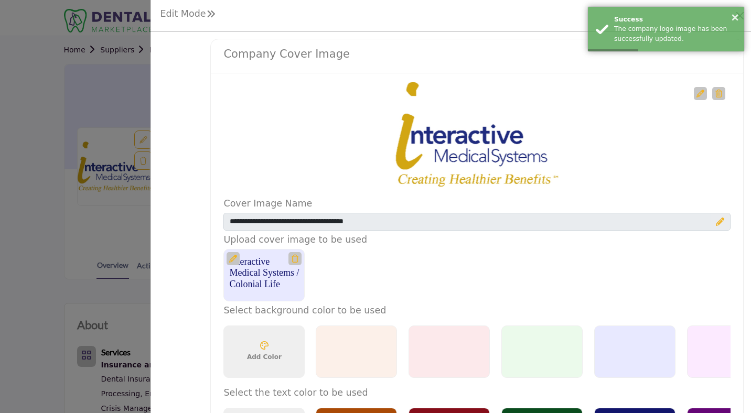
click at [230, 259] on icon at bounding box center [233, 259] width 8 height 8
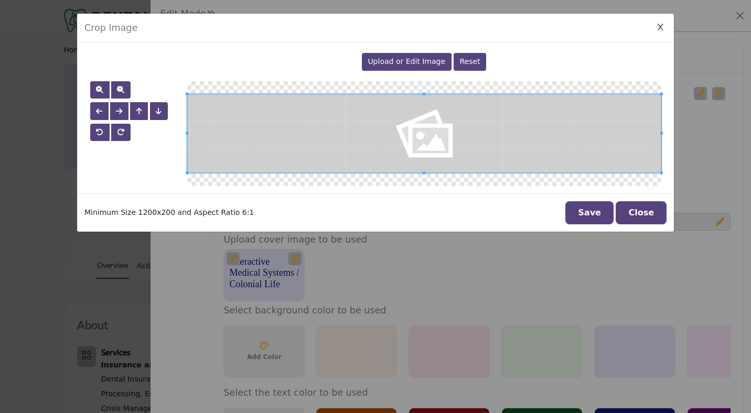
click at [415, 58] on span "Upload or Edit Image" at bounding box center [407, 61] width 78 height 8
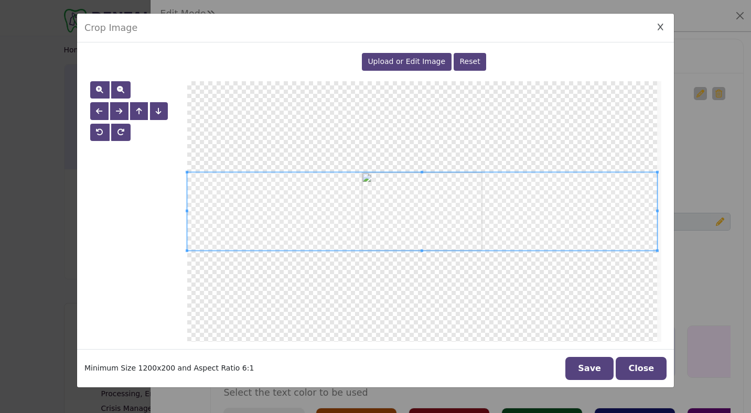
click at [593, 369] on button "Save" at bounding box center [589, 368] width 48 height 23
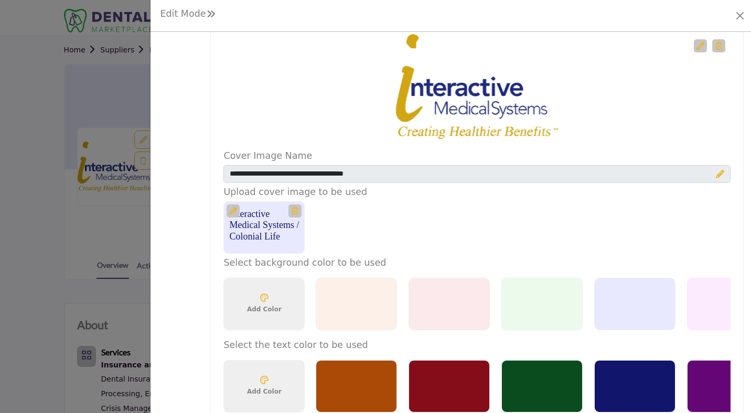
scroll to position [541, 0]
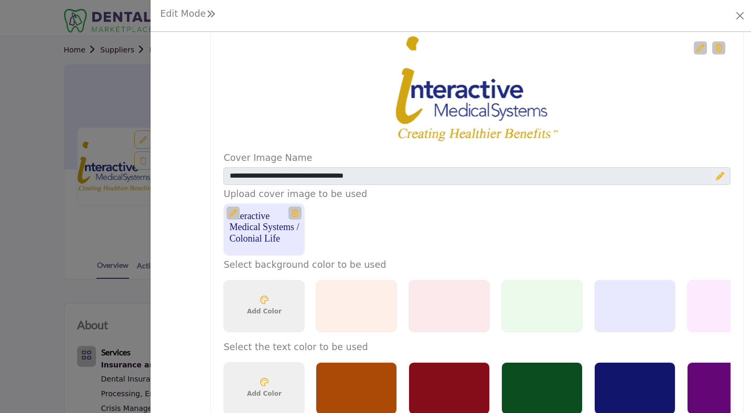
click at [293, 213] on icon at bounding box center [295, 213] width 7 height 8
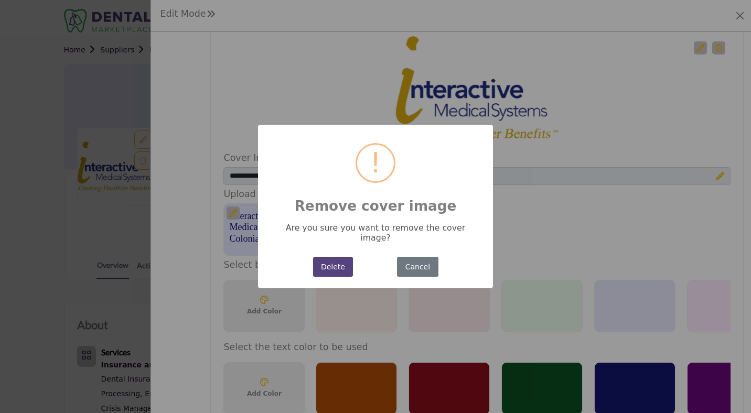
click at [322, 263] on button "Delete" at bounding box center [333, 267] width 40 height 20
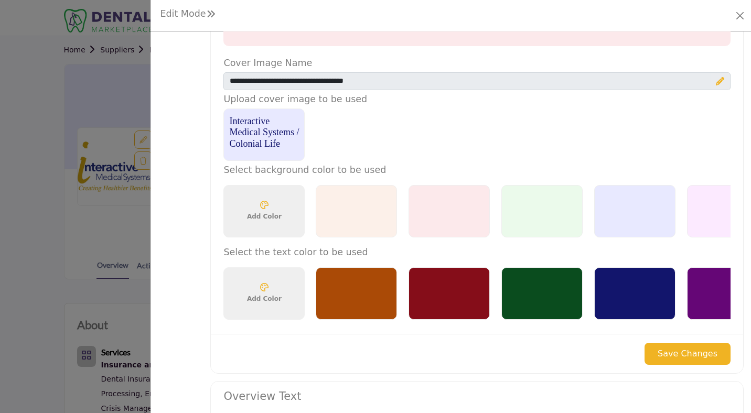
scroll to position [681, 0]
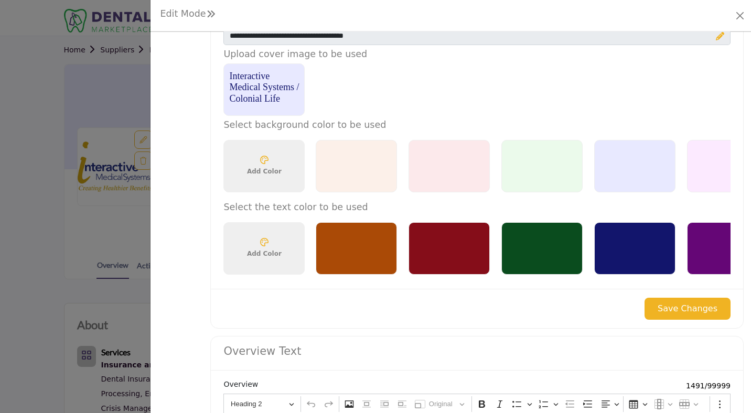
click at [630, 255] on div at bounding box center [634, 248] width 81 height 52
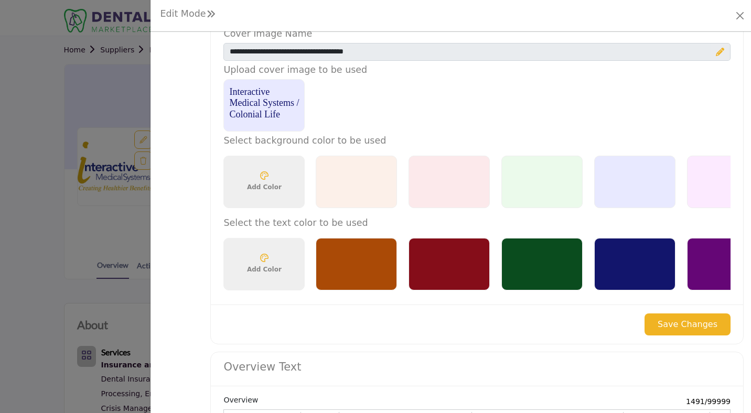
scroll to position [663, 0]
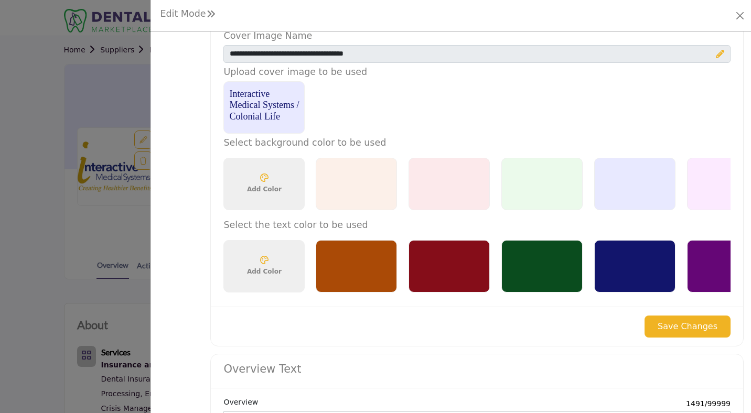
click at [684, 329] on button "Save Changes" at bounding box center [687, 327] width 86 height 22
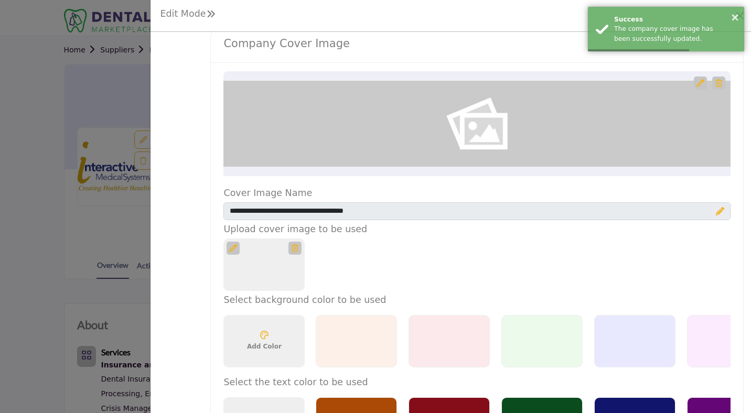
scroll to position [521, 0]
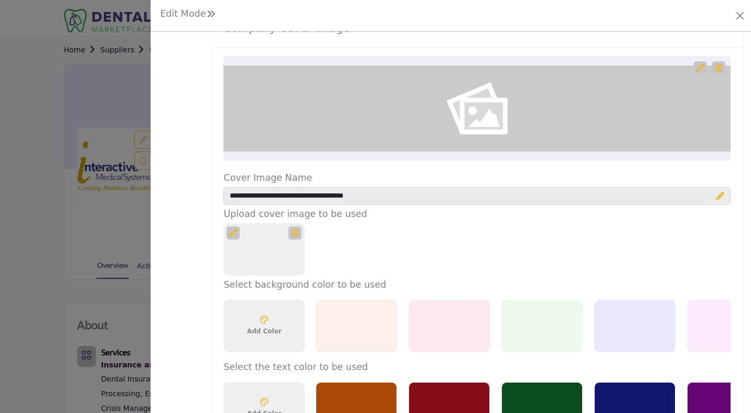
click at [231, 231] on icon at bounding box center [233, 233] width 8 height 8
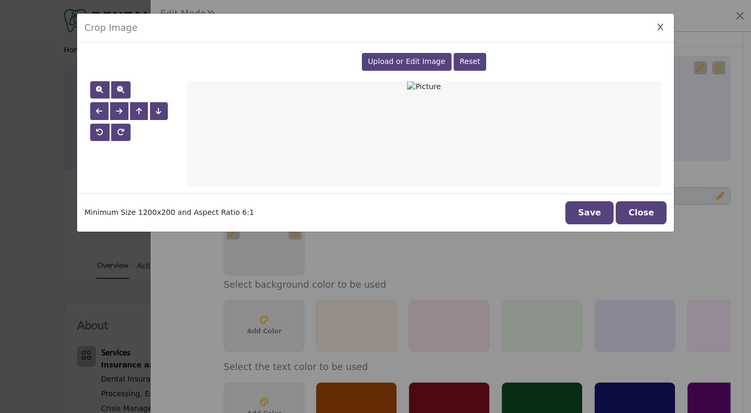
click at [416, 62] on span "Upload or Edit Image" at bounding box center [407, 61] width 78 height 8
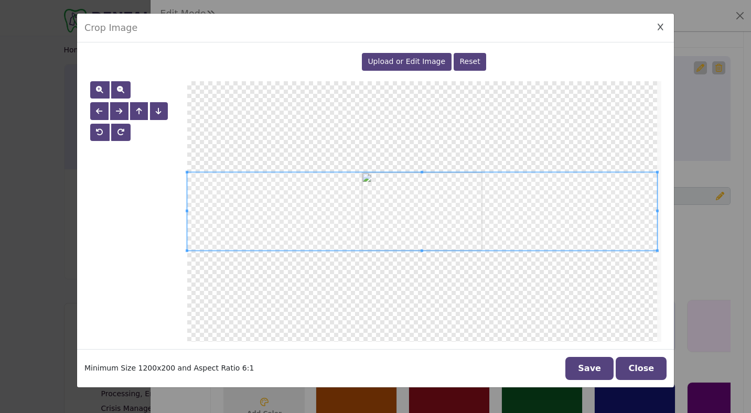
click at [601, 369] on button "Save" at bounding box center [589, 368] width 48 height 23
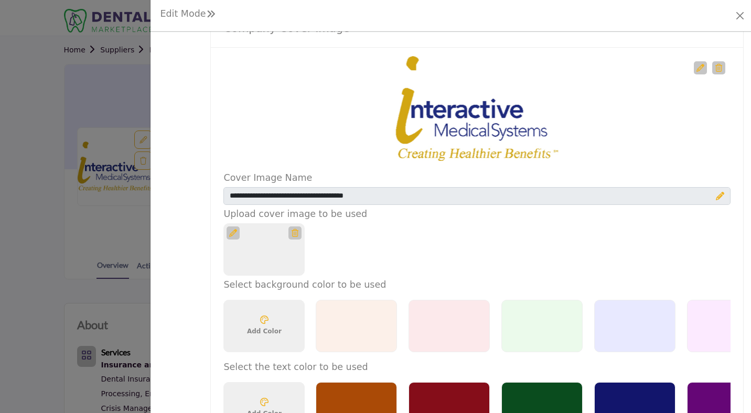
scroll to position [429, 0]
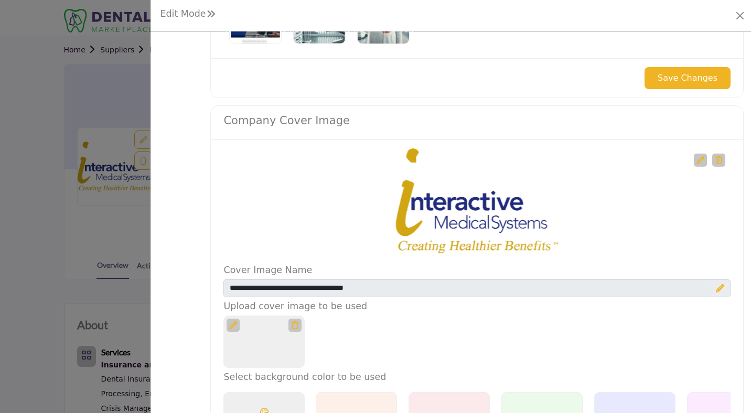
click at [658, 79] on button "Save Changes" at bounding box center [687, 78] width 86 height 22
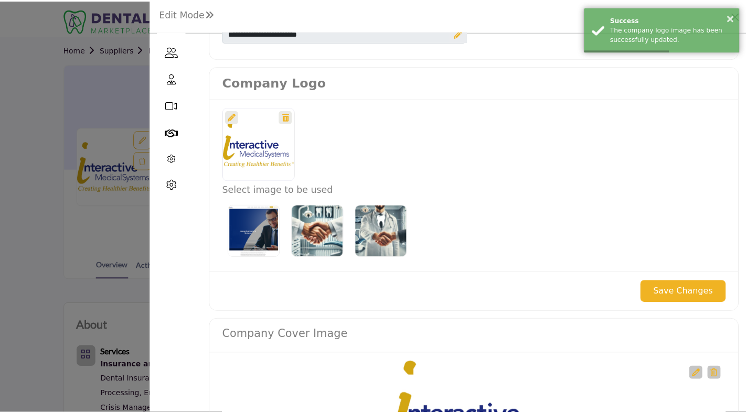
scroll to position [0, 0]
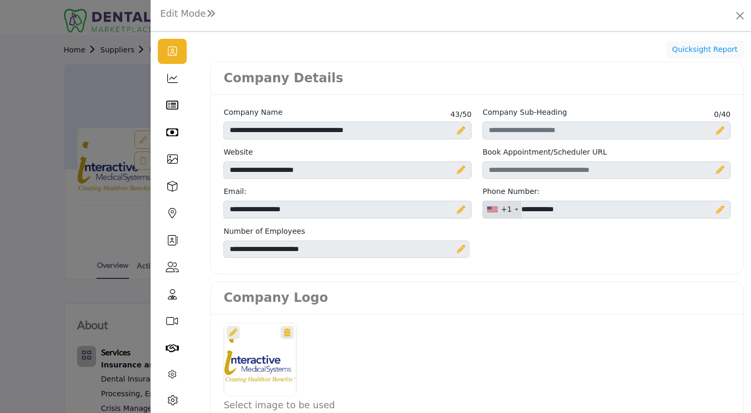
click at [26, 62] on div at bounding box center [375, 206] width 751 height 413
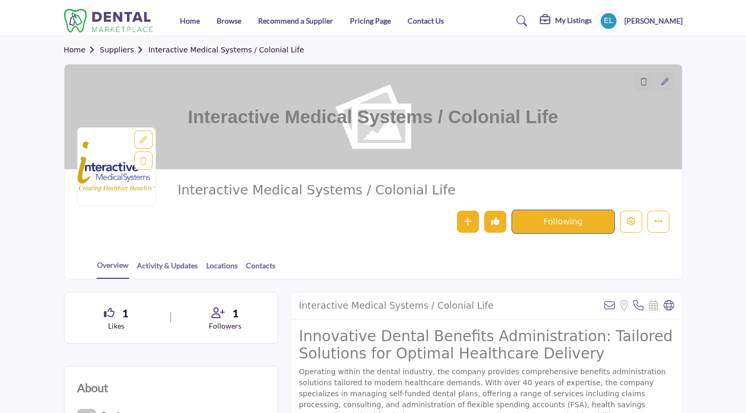
click at [666, 81] on icon at bounding box center [664, 81] width 7 height 7
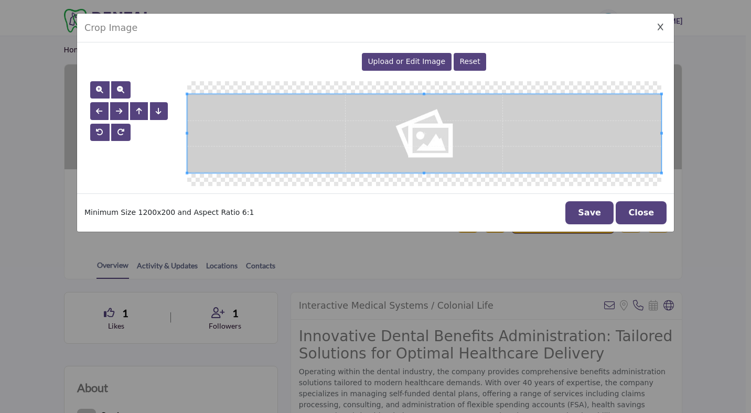
click at [412, 59] on span "Upload or Edit Image" at bounding box center [407, 61] width 78 height 8
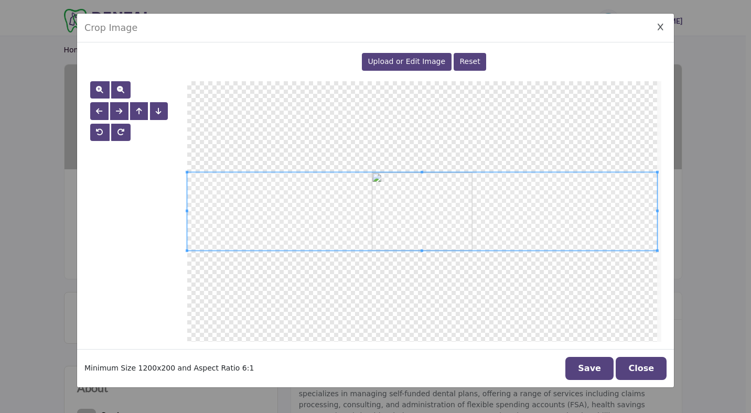
click at [591, 370] on button "Save" at bounding box center [589, 368] width 48 height 23
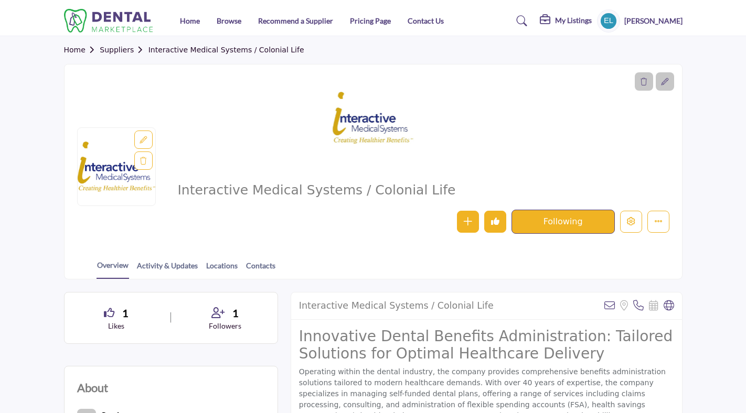
click at [656, 21] on h5 "[PERSON_NAME]" at bounding box center [653, 21] width 58 height 10
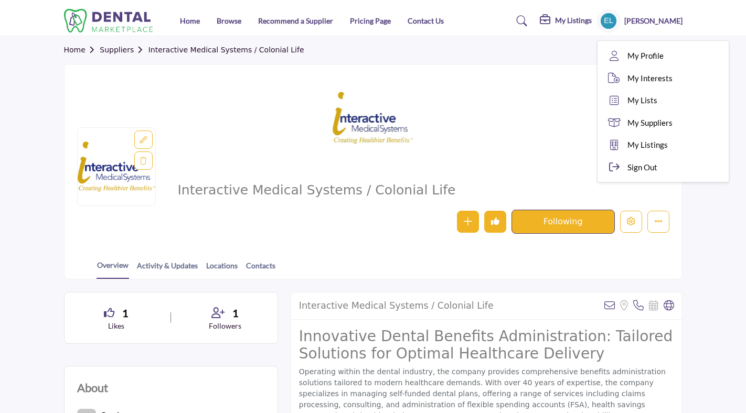
click at [499, 17] on div "My Listings Pricing Media Kit My Listings" at bounding box center [577, 20] width 210 height 23
